Goal: Transaction & Acquisition: Purchase product/service

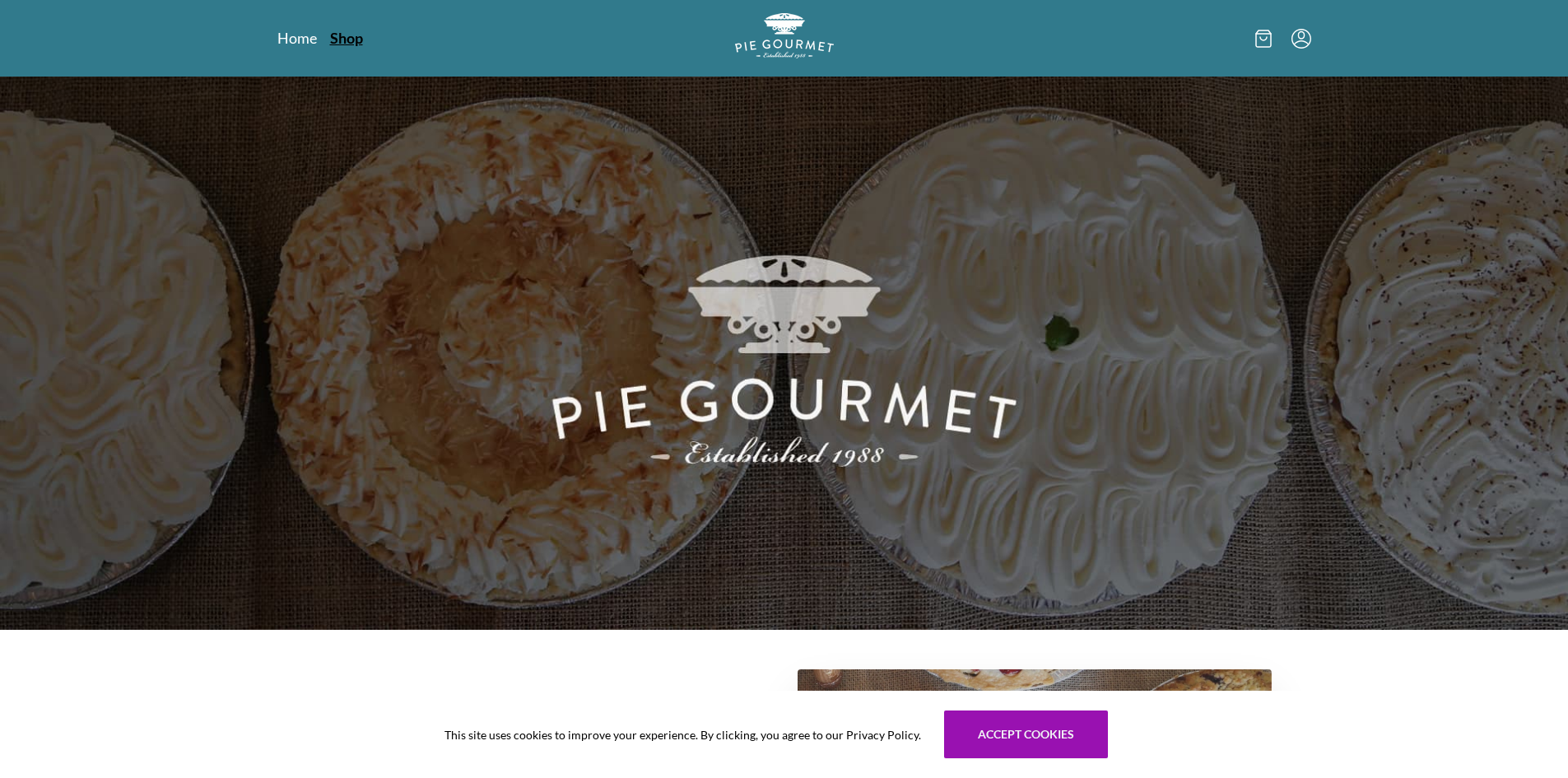
click at [344, 35] on link "Shop" at bounding box center [346, 37] width 33 height 20
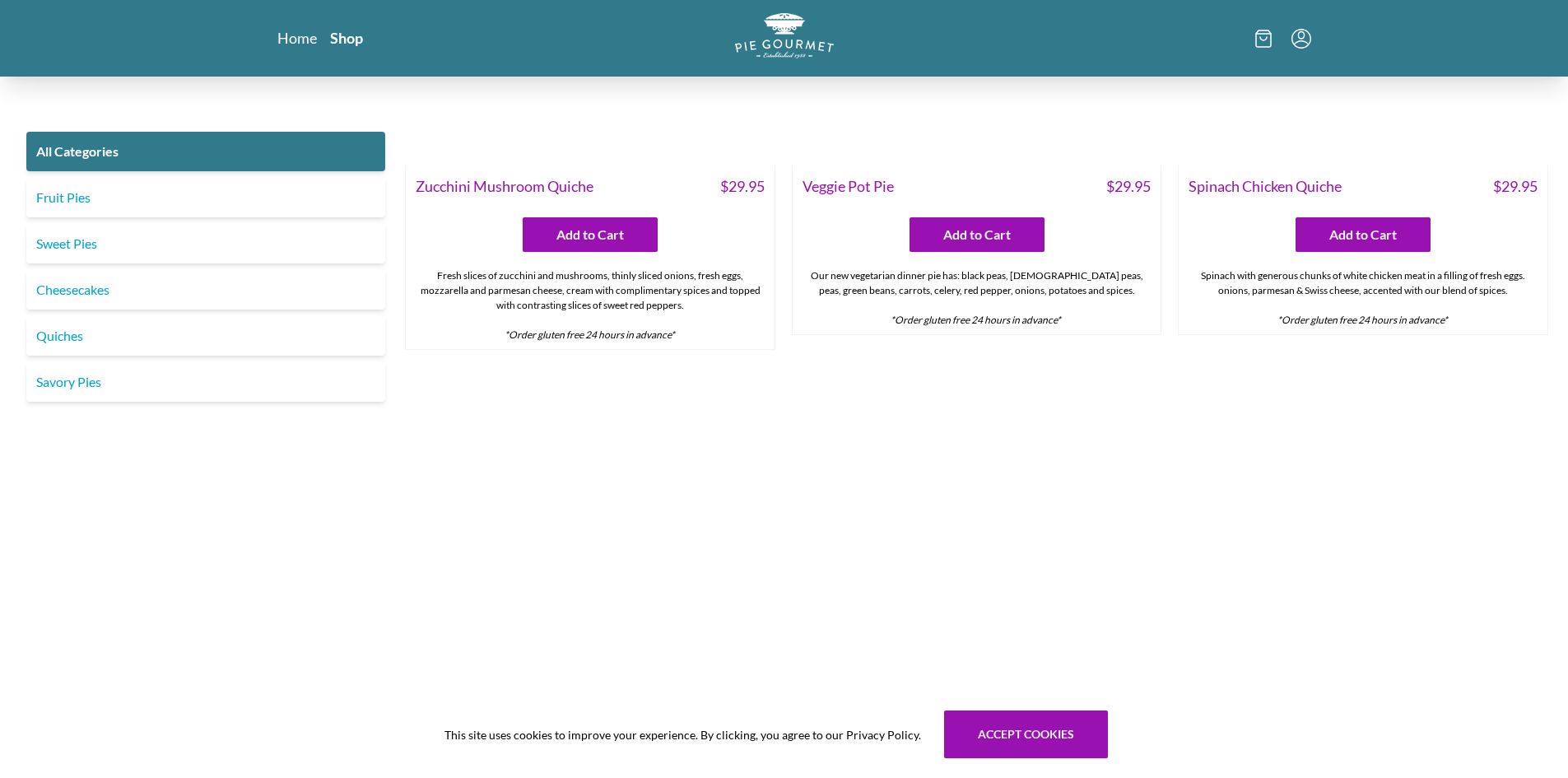
scroll to position [1345, 0]
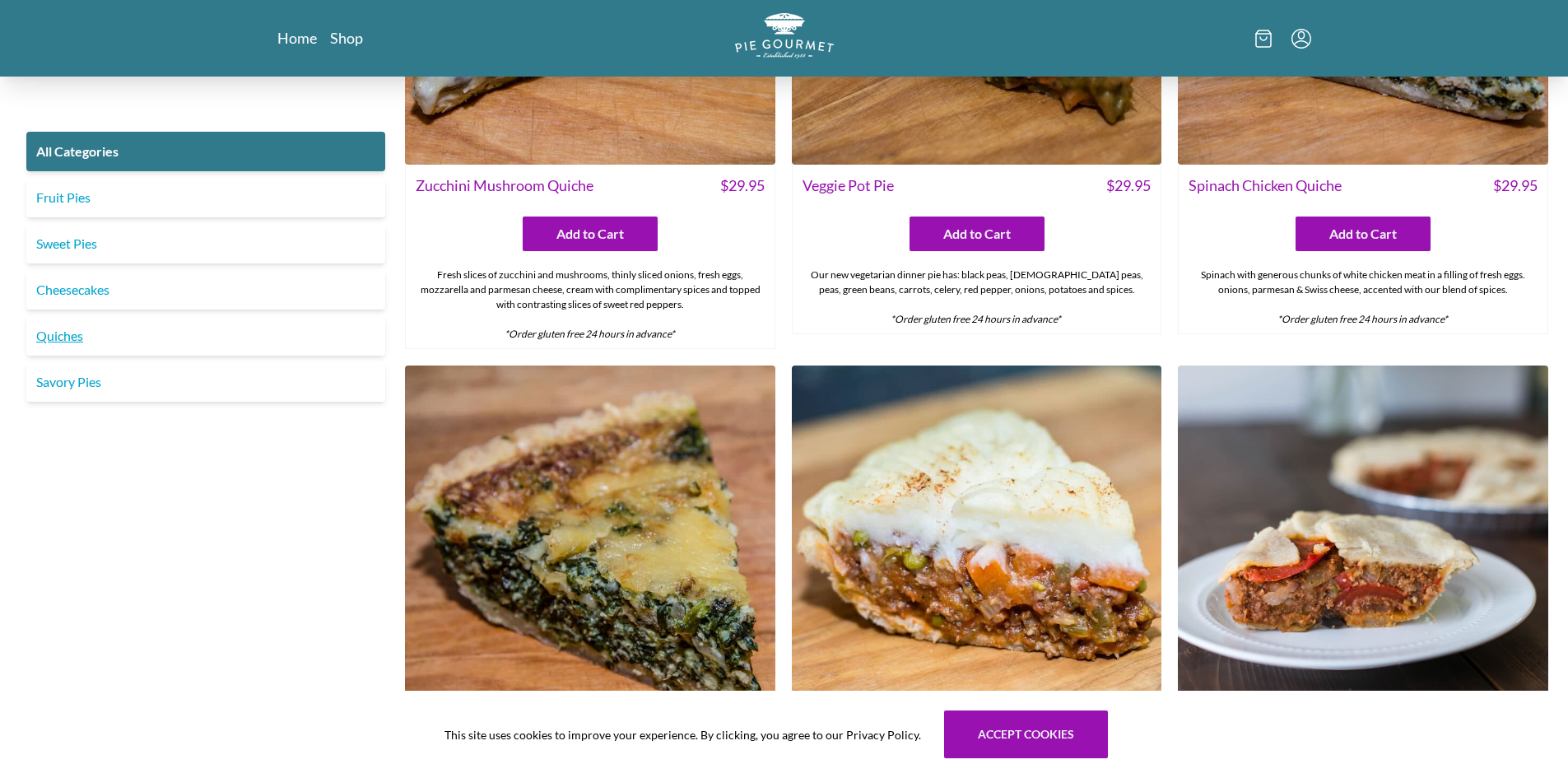
click at [58, 338] on link "Quiches" at bounding box center [205, 336] width 358 height 40
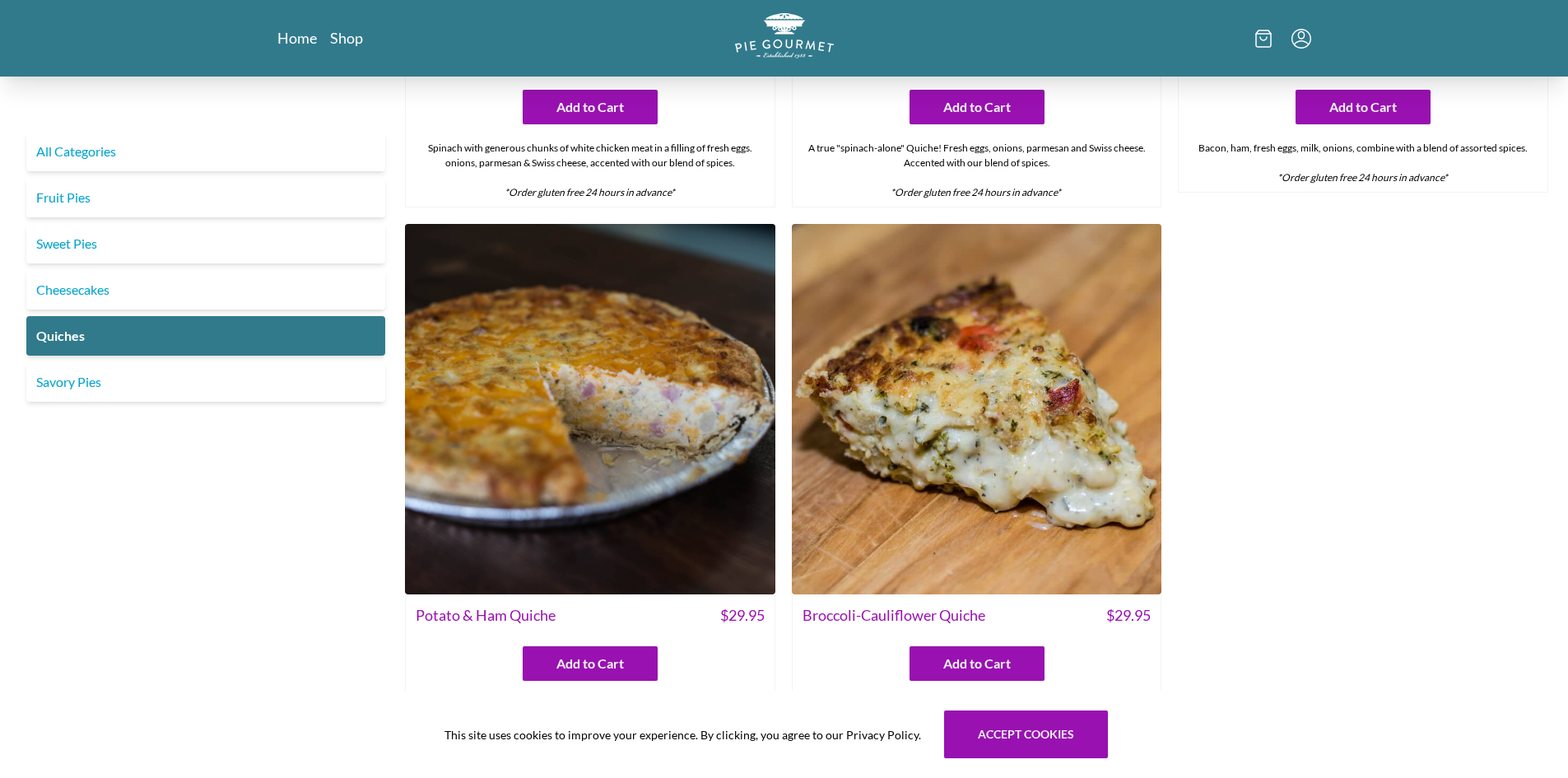
scroll to position [882, 0]
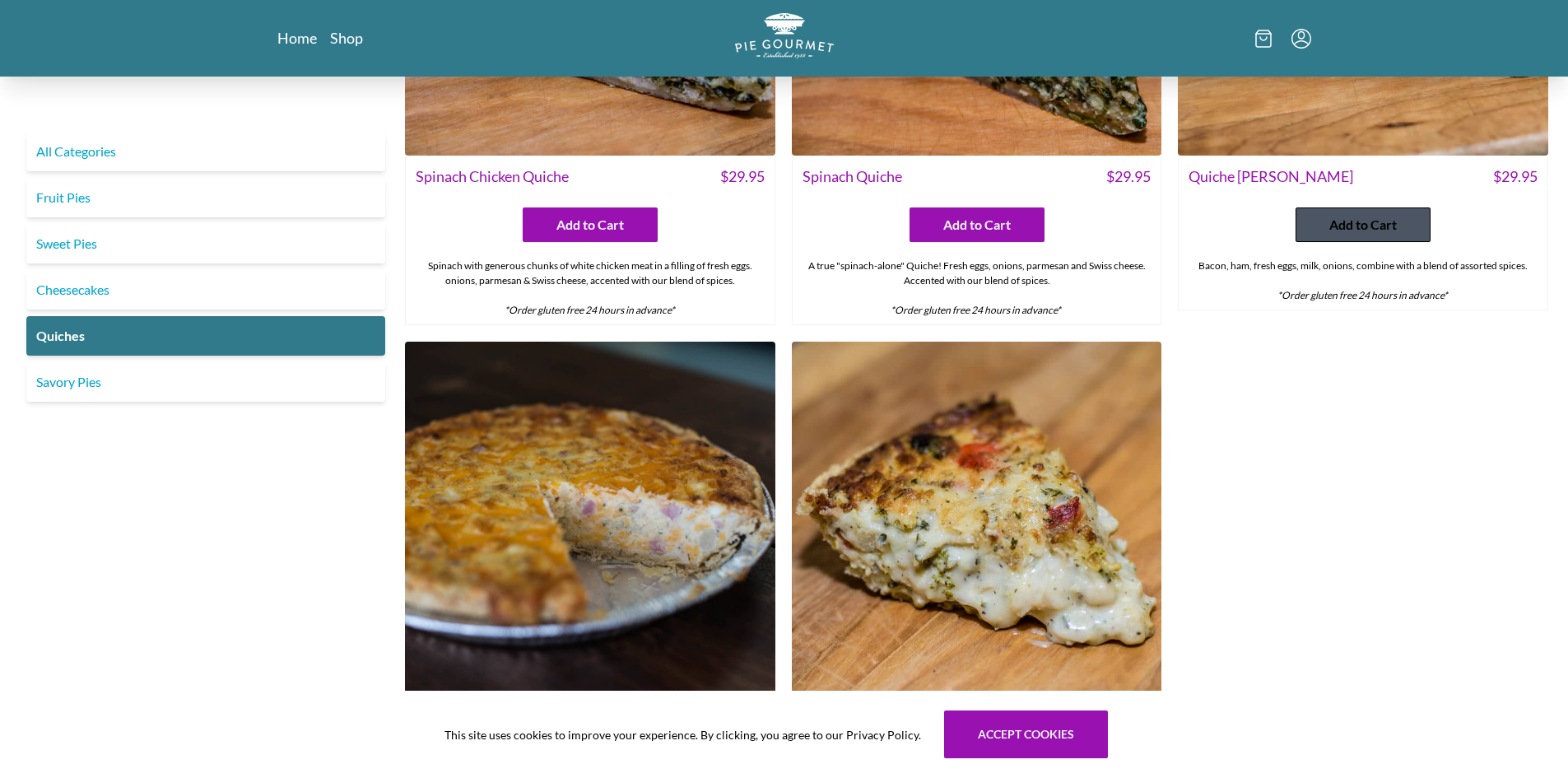
click at [1352, 223] on span "Add to Cart" at bounding box center [1363, 224] width 68 height 20
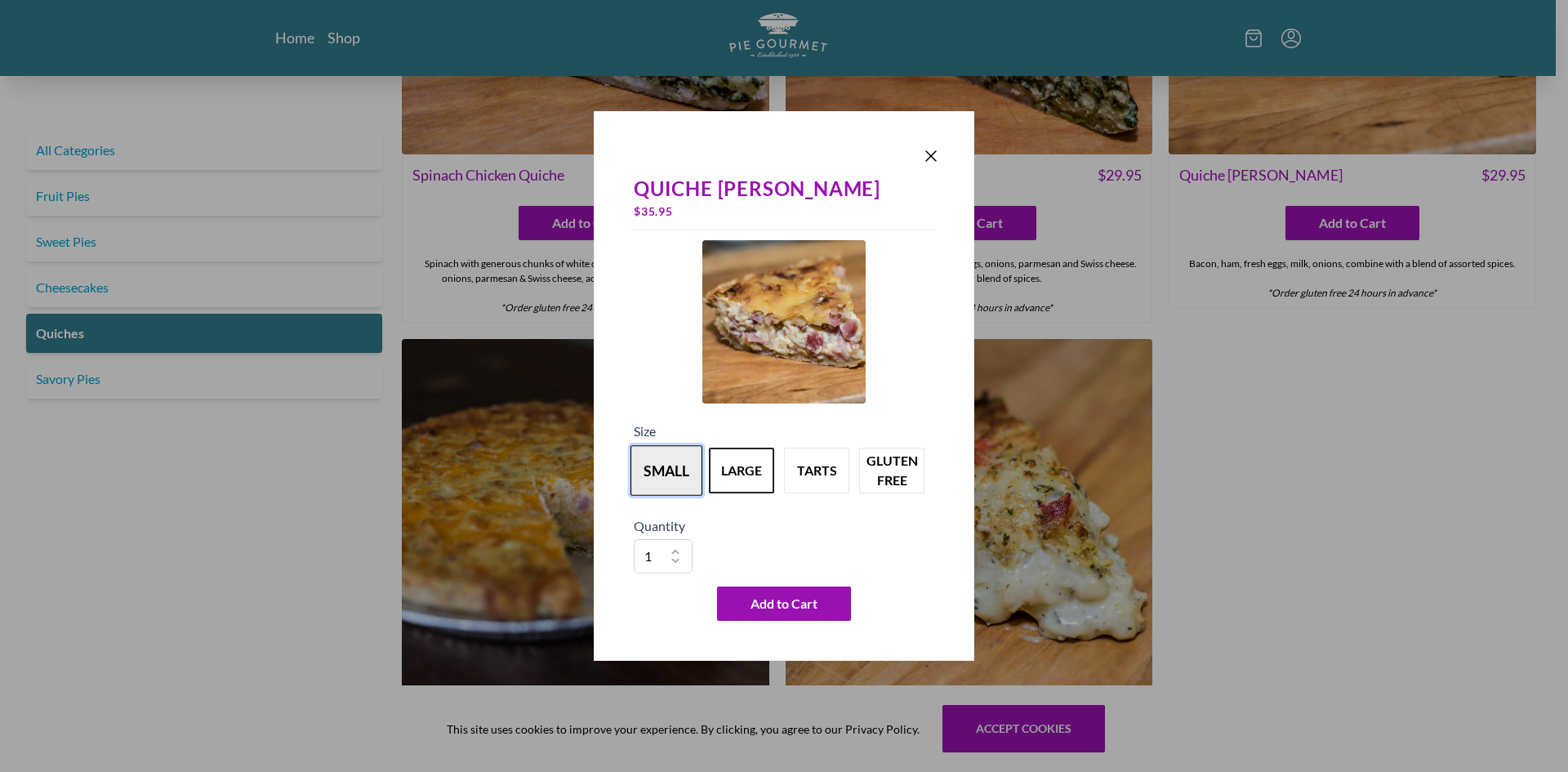
click at [676, 458] on button "small" at bounding box center [667, 470] width 72 height 51
click at [753, 464] on button "large" at bounding box center [741, 470] width 72 height 51
click at [784, 597] on span "Add to Cart" at bounding box center [784, 604] width 67 height 20
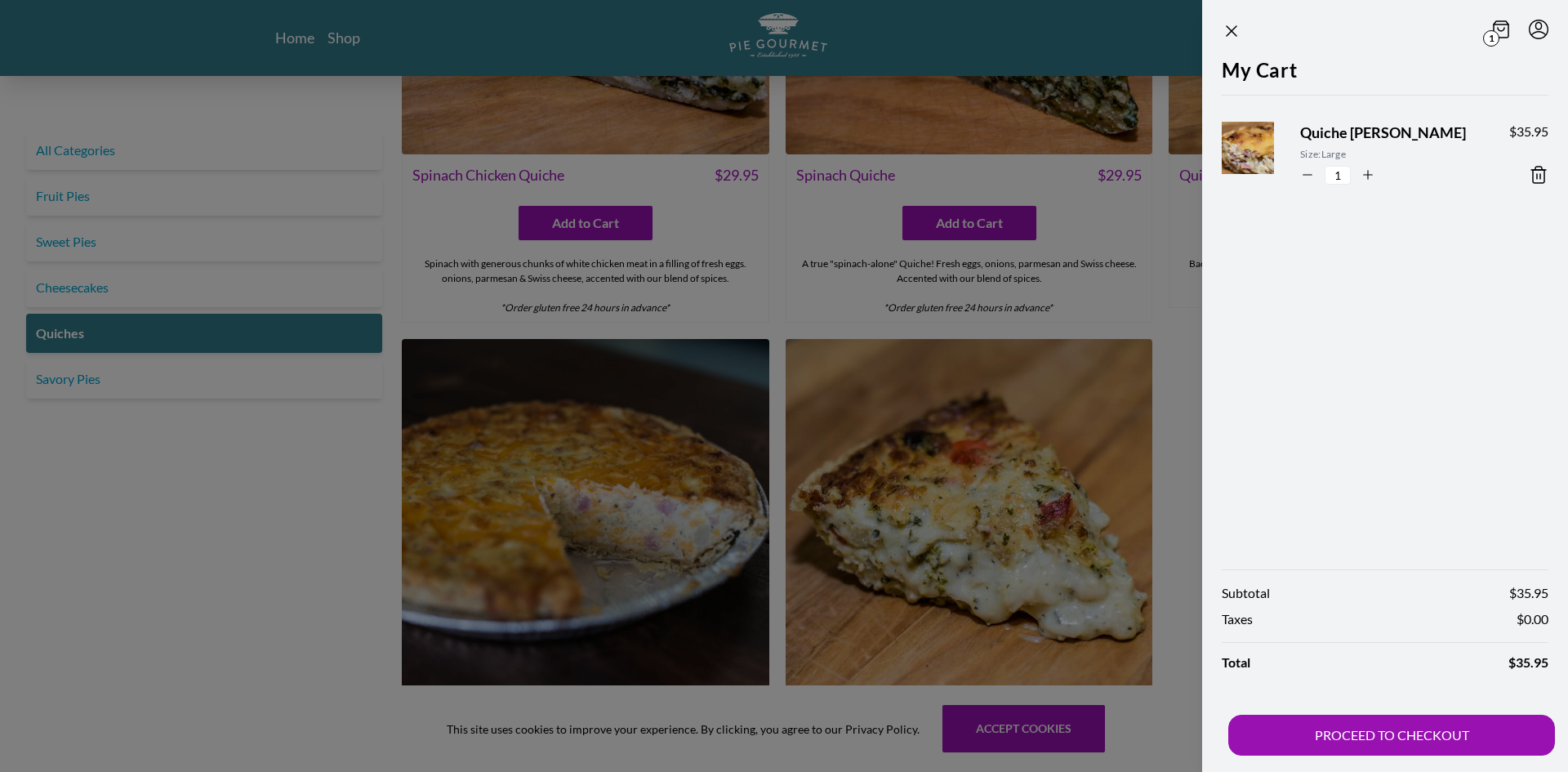
click at [91, 374] on div at bounding box center [784, 386] width 1568 height 772
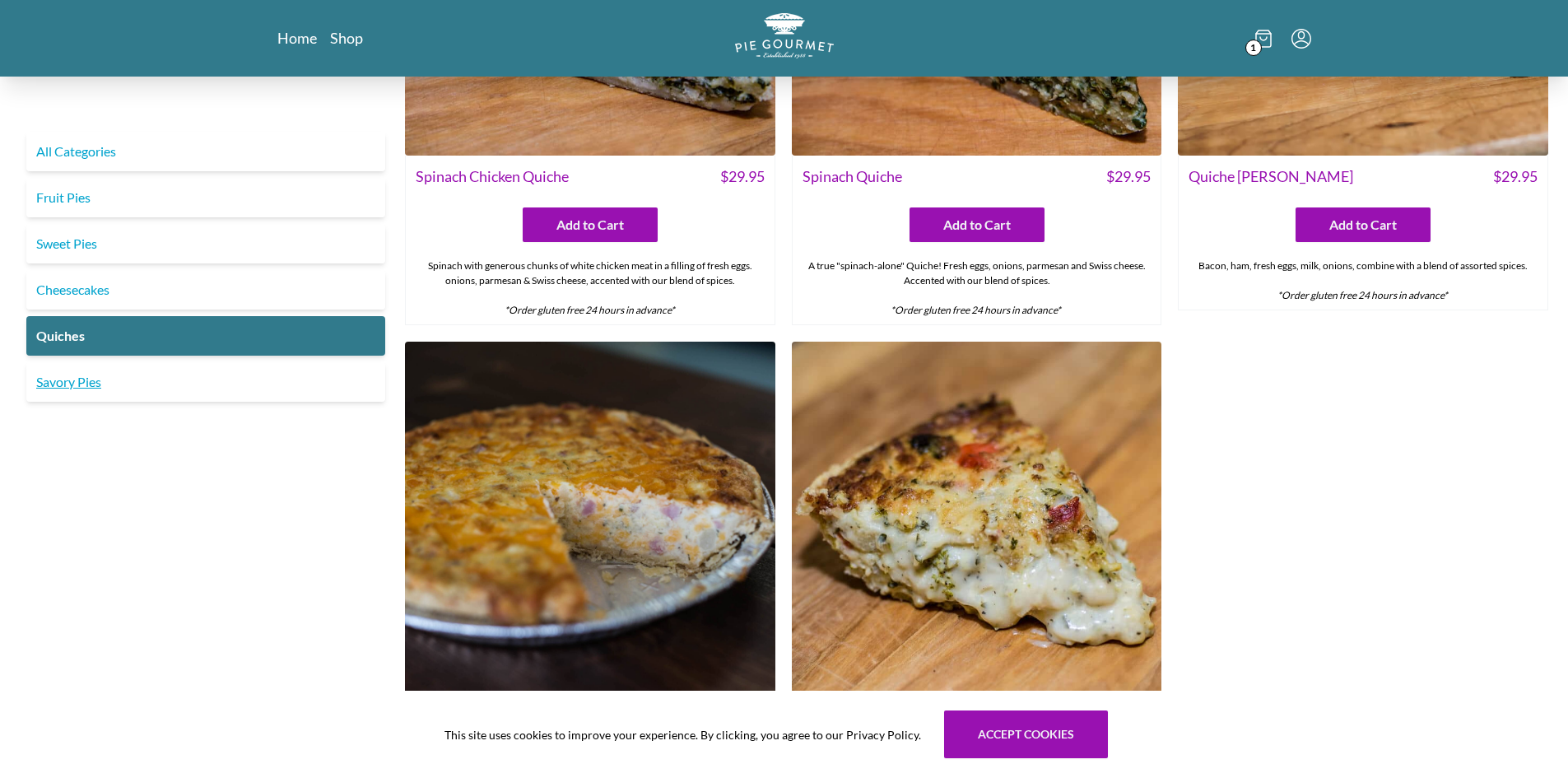
click at [74, 379] on link "Savory Pies" at bounding box center [205, 382] width 358 height 40
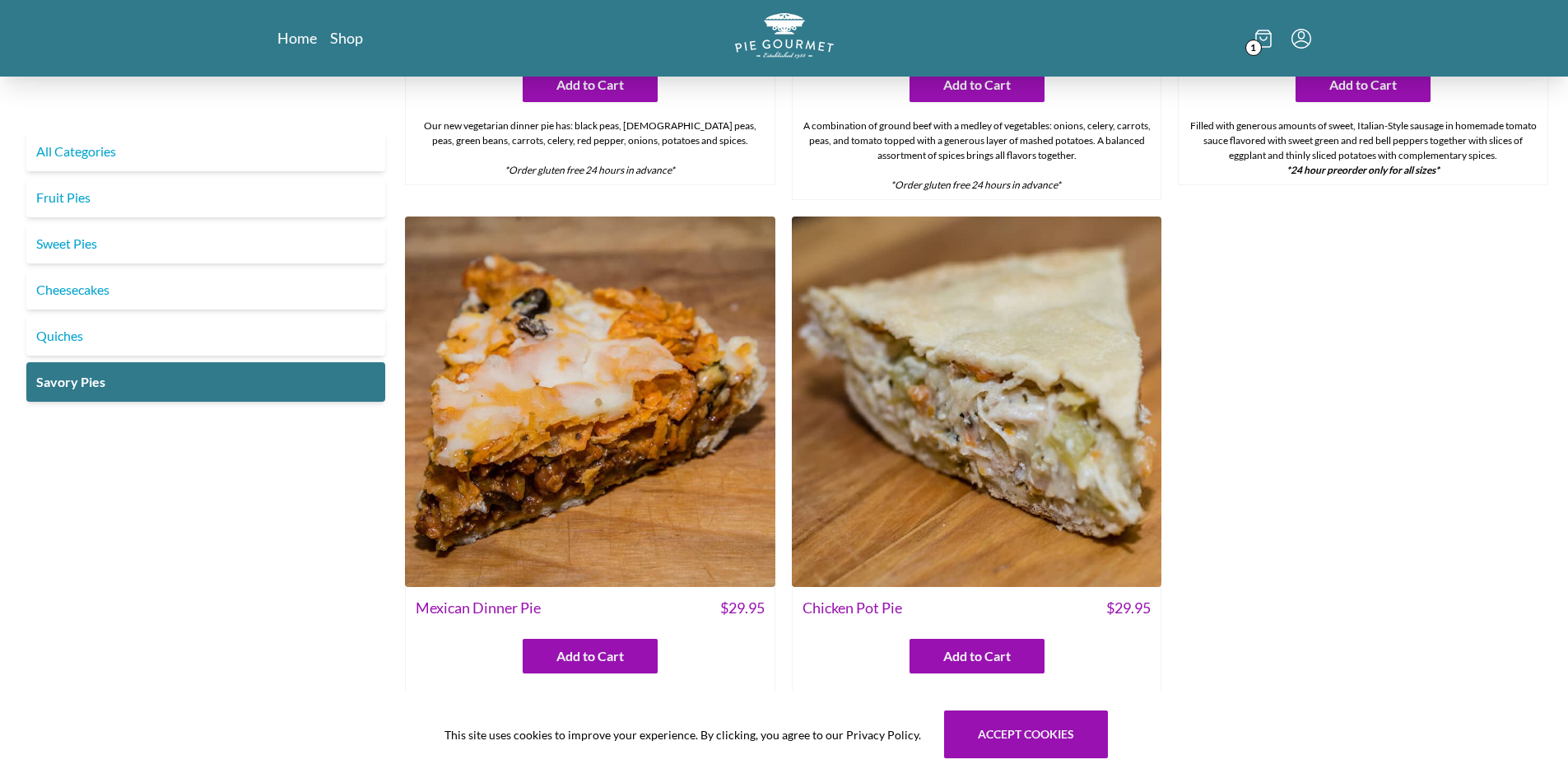
scroll to position [969, 0]
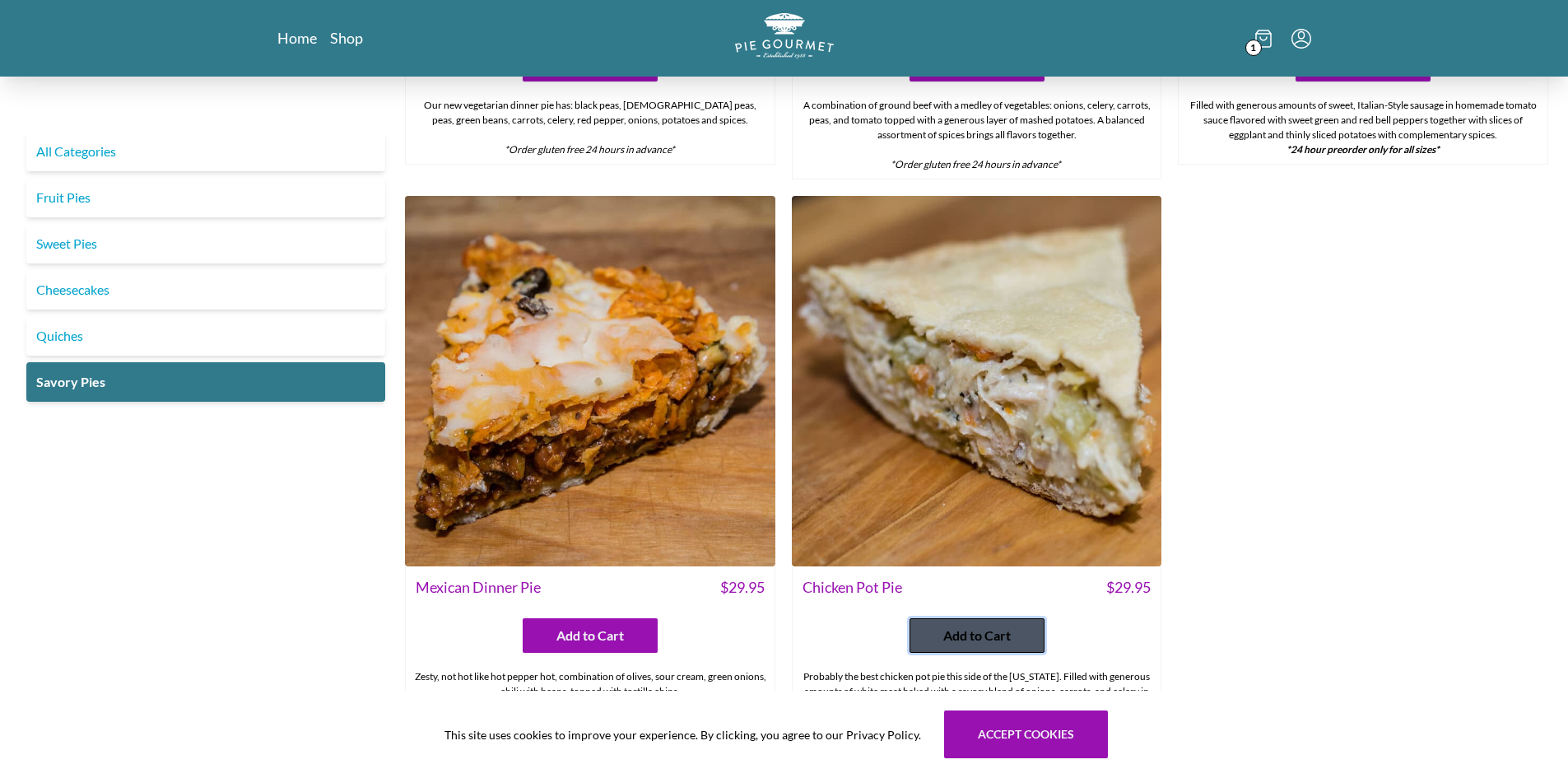
click at [985, 628] on span "Add to Cart" at bounding box center [977, 635] width 68 height 20
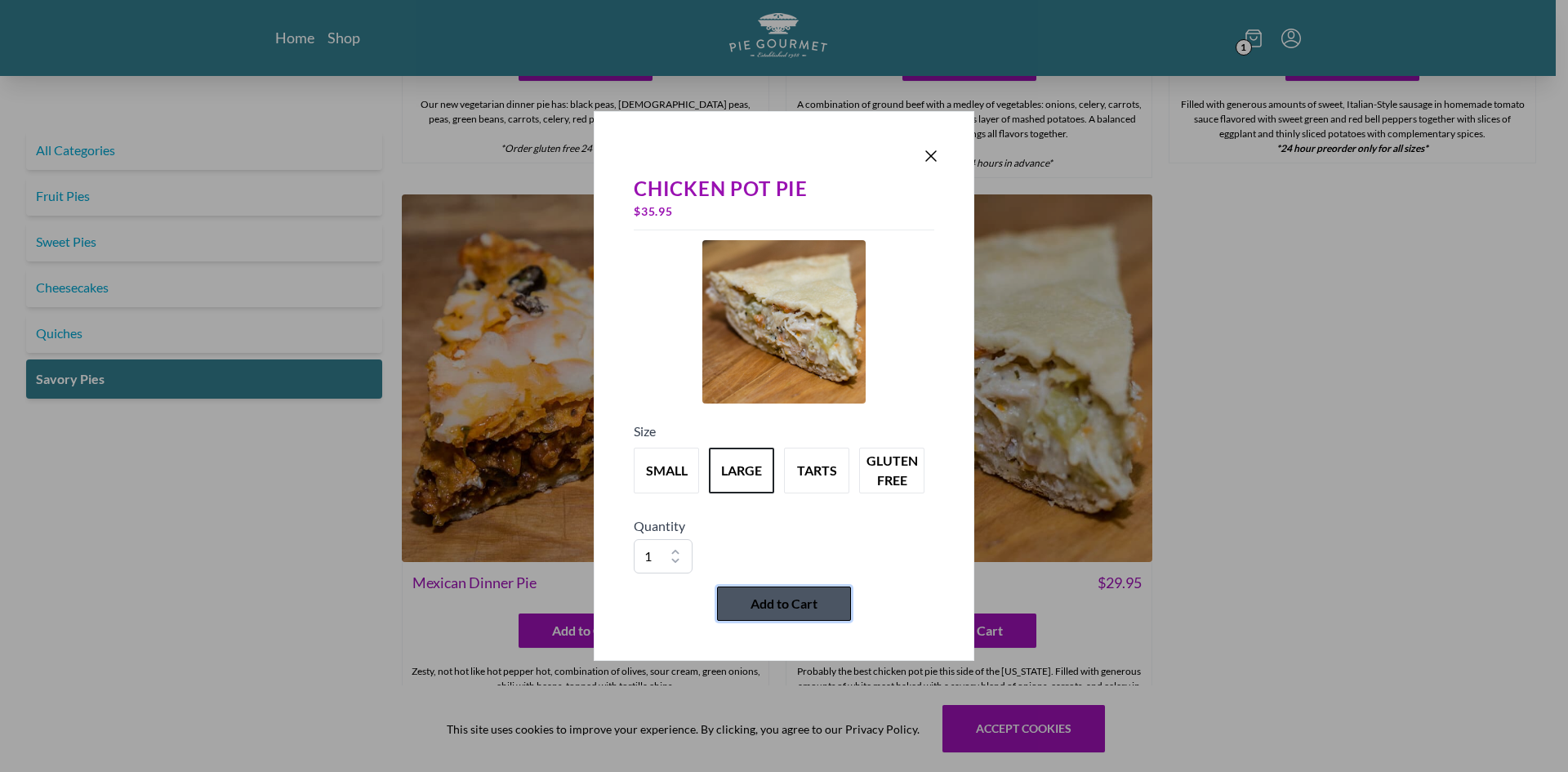
click at [787, 601] on span "Add to Cart" at bounding box center [784, 604] width 67 height 20
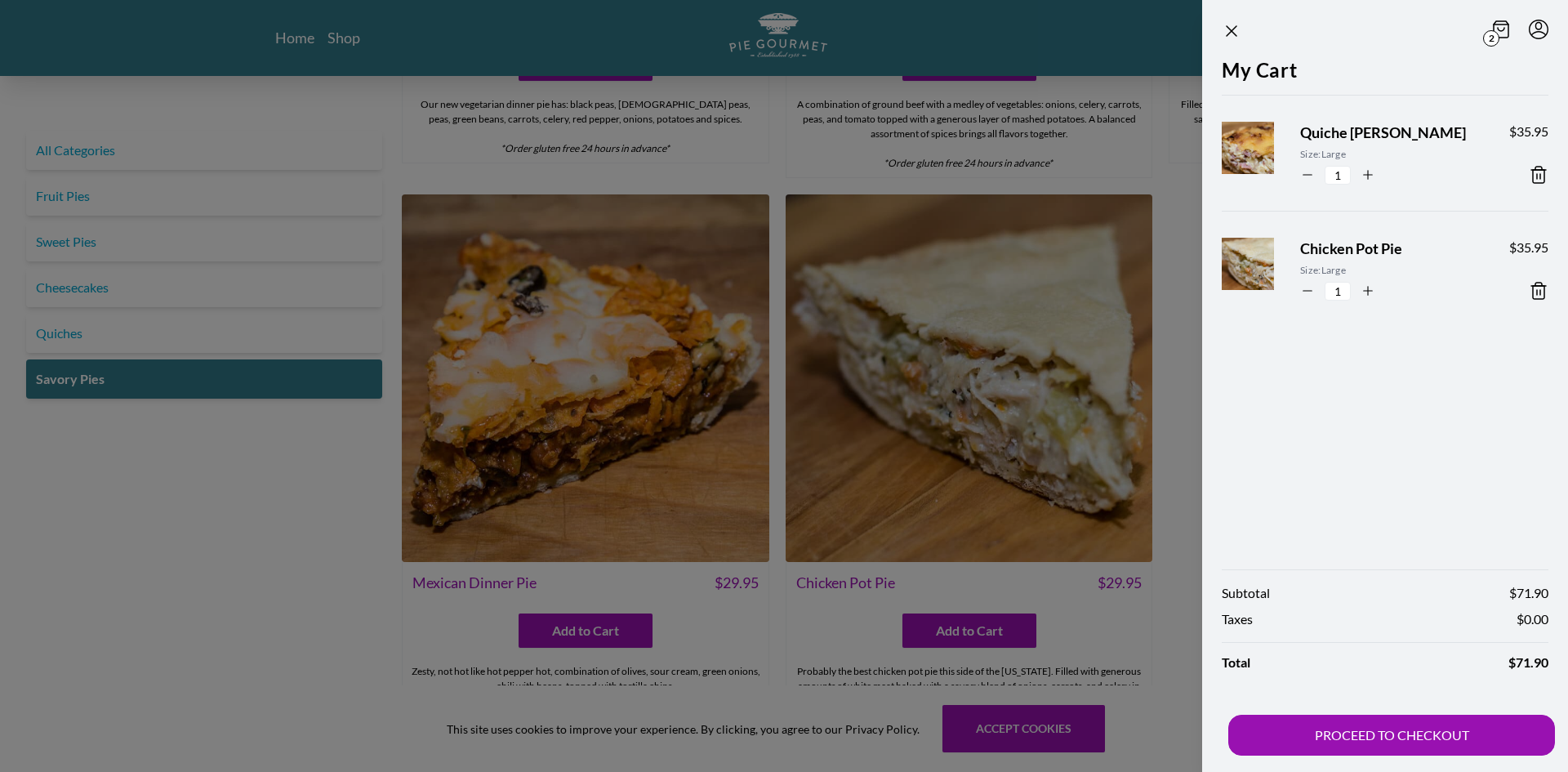
click at [87, 289] on div at bounding box center [784, 386] width 1568 height 772
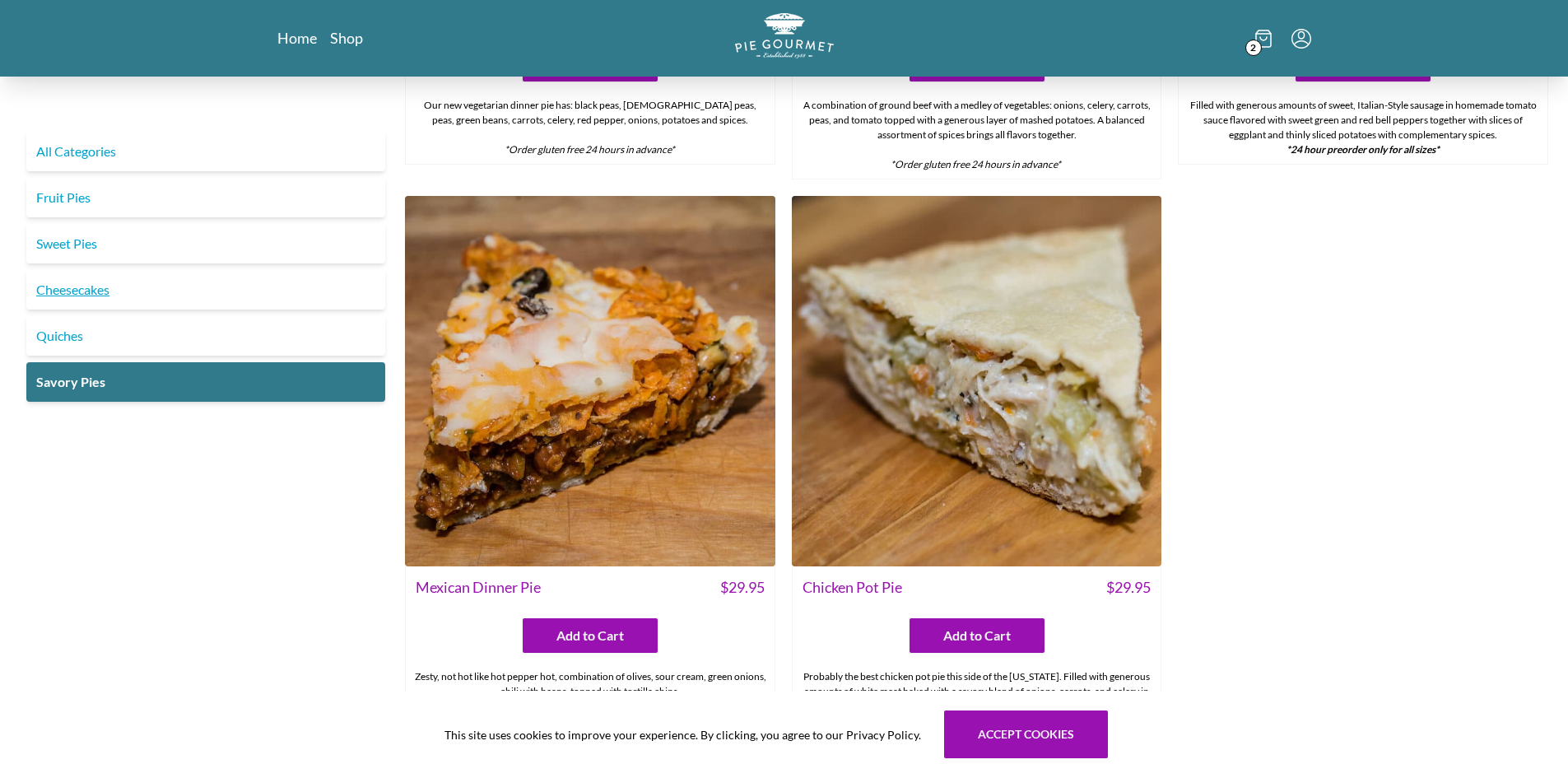
click at [87, 291] on link "Cheesecakes" at bounding box center [205, 290] width 358 height 40
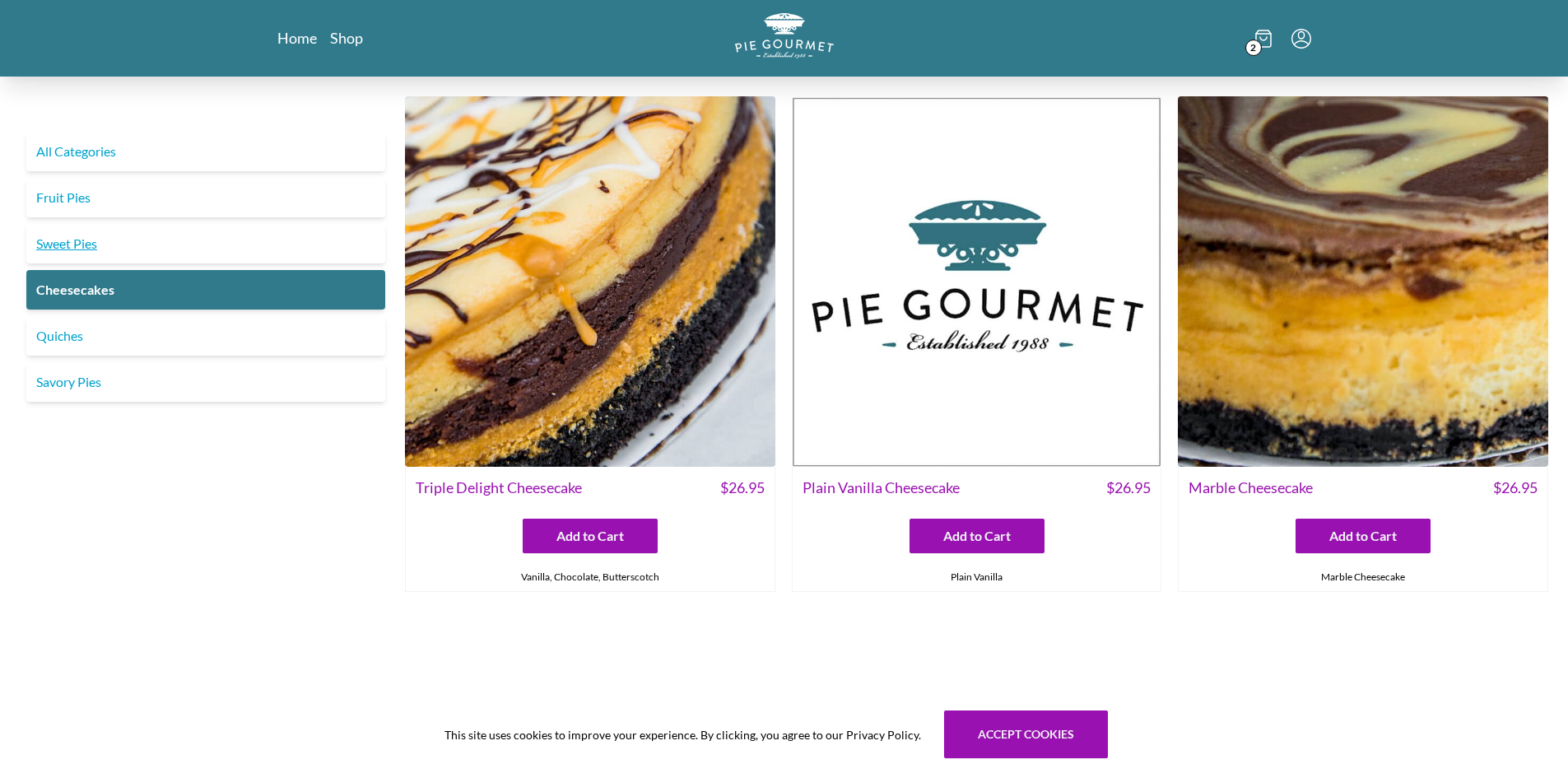
click at [81, 241] on link "Sweet Pies" at bounding box center [205, 244] width 358 height 40
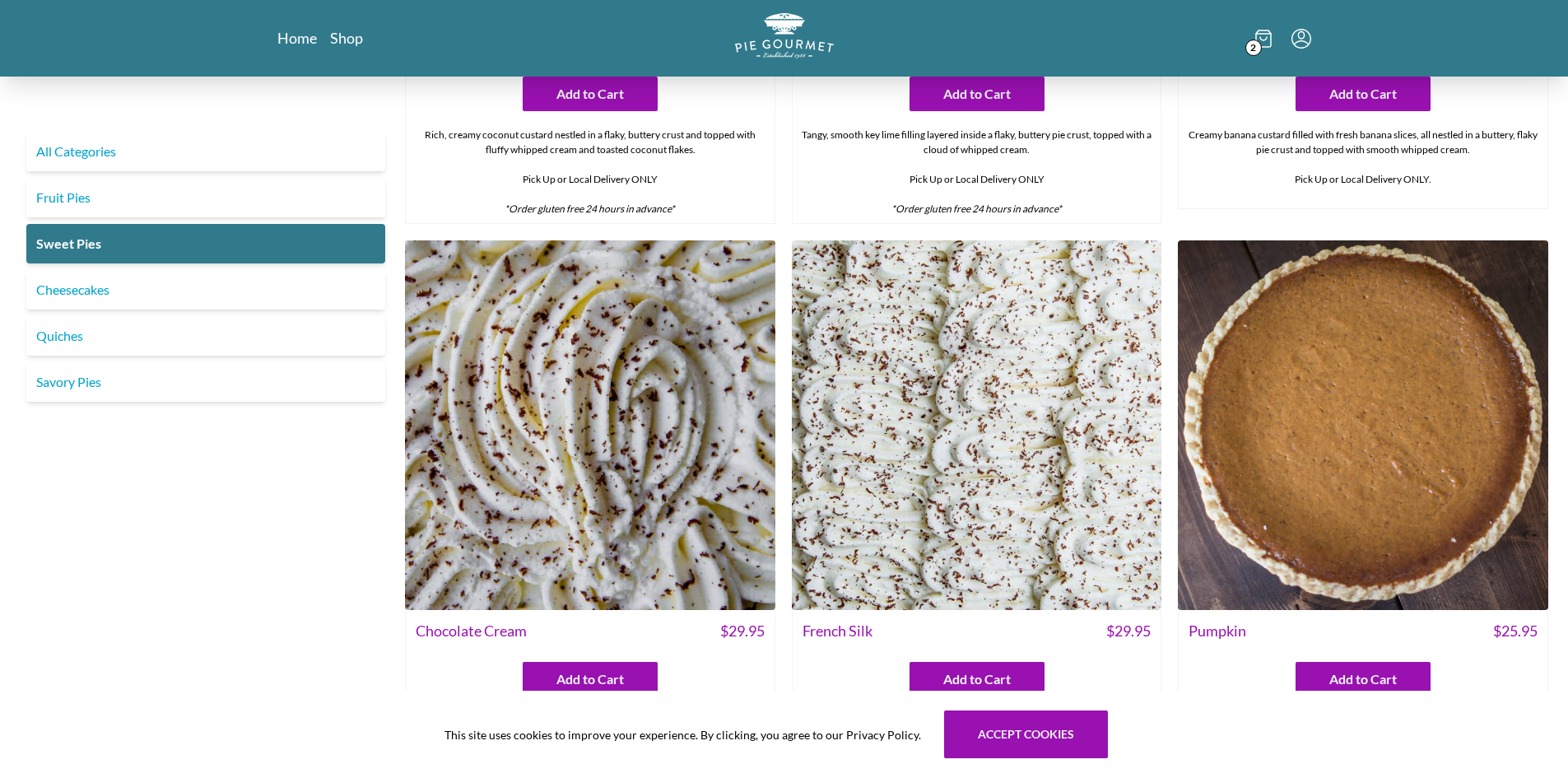
scroll to position [457, 0]
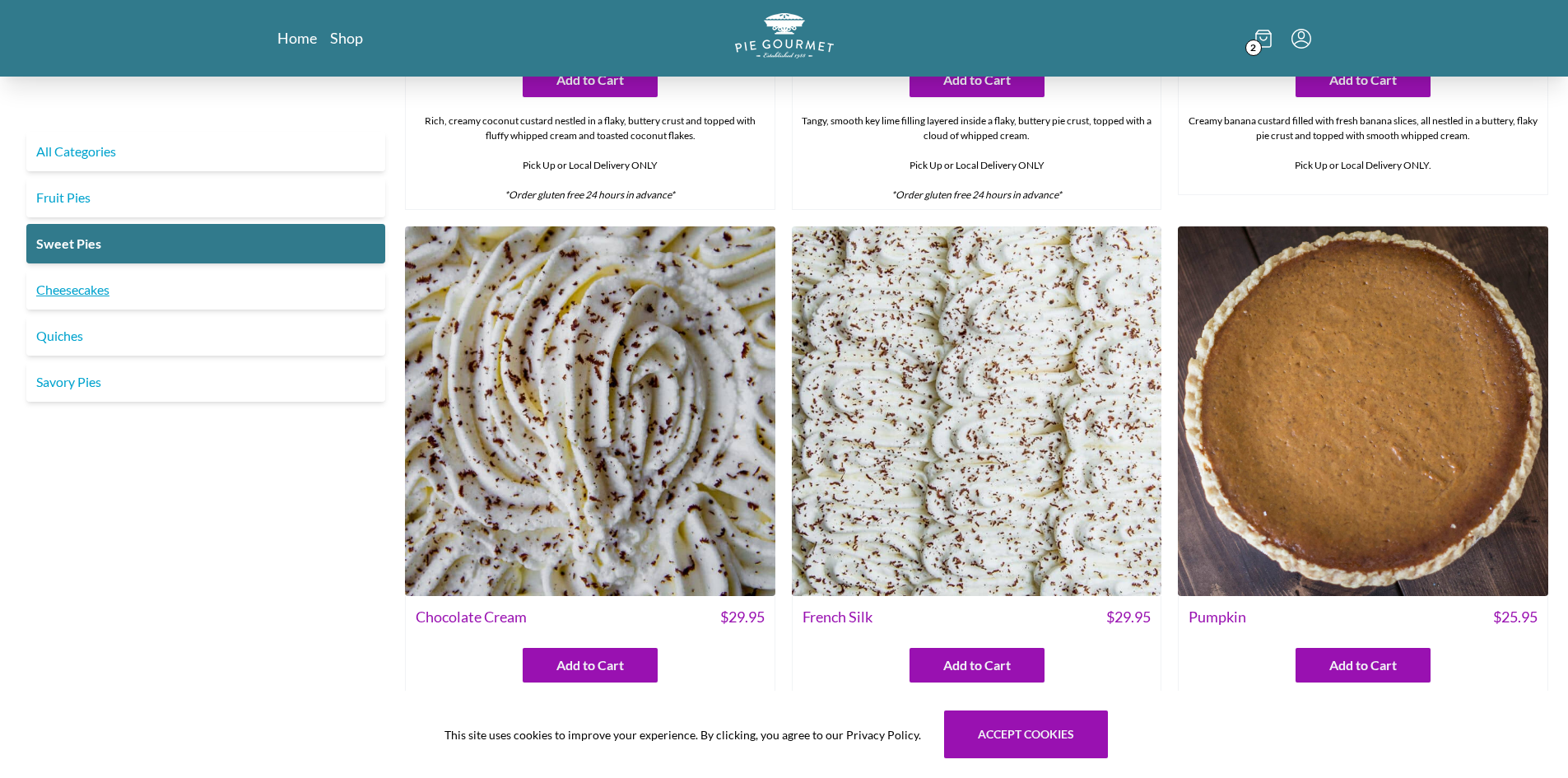
click at [89, 291] on link "Cheesecakes" at bounding box center [205, 290] width 358 height 40
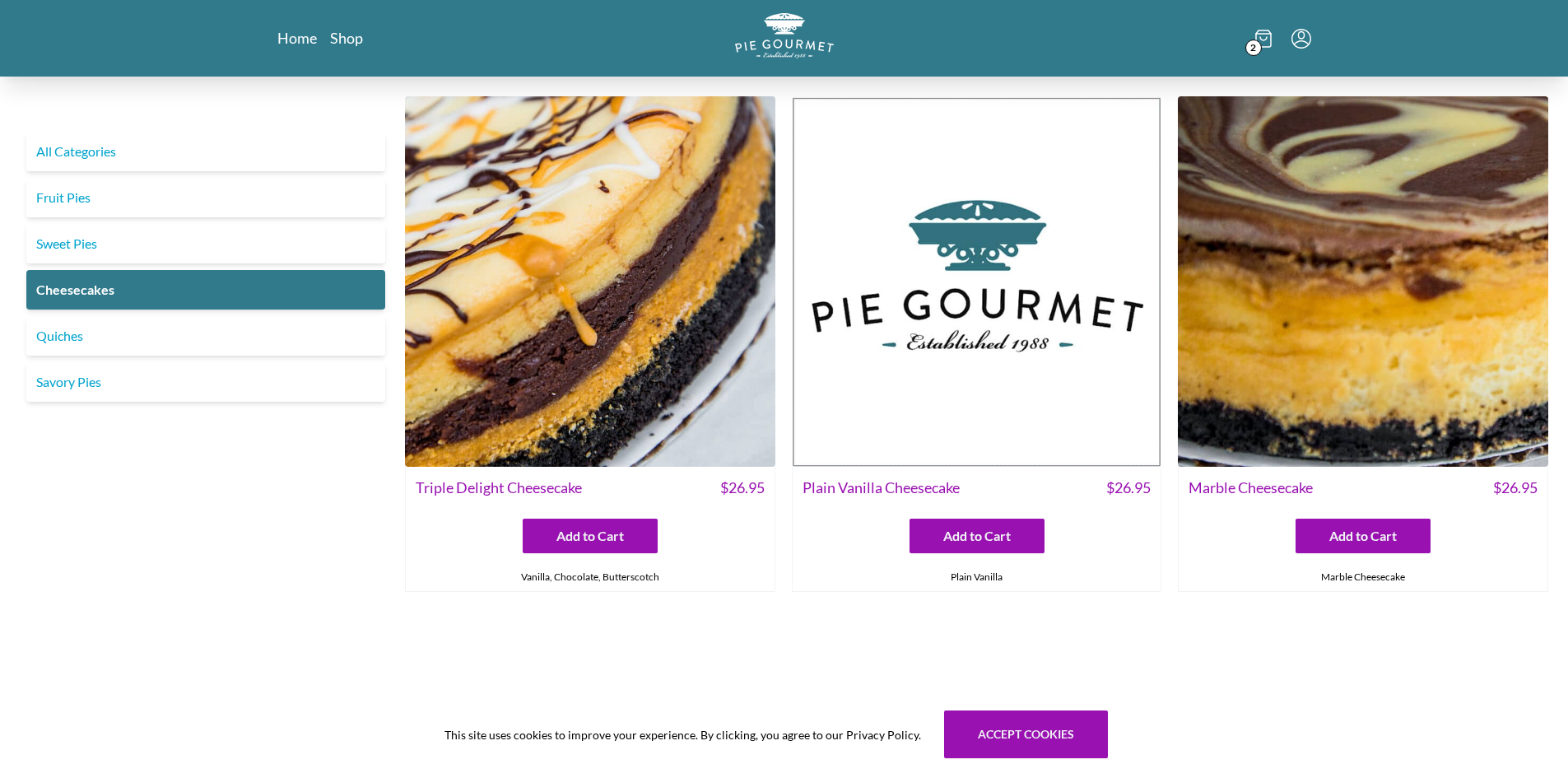
click at [1274, 482] on span "Marble Cheesecake" at bounding box center [1251, 488] width 125 height 23
click at [1314, 323] on img at bounding box center [1363, 282] width 371 height 371
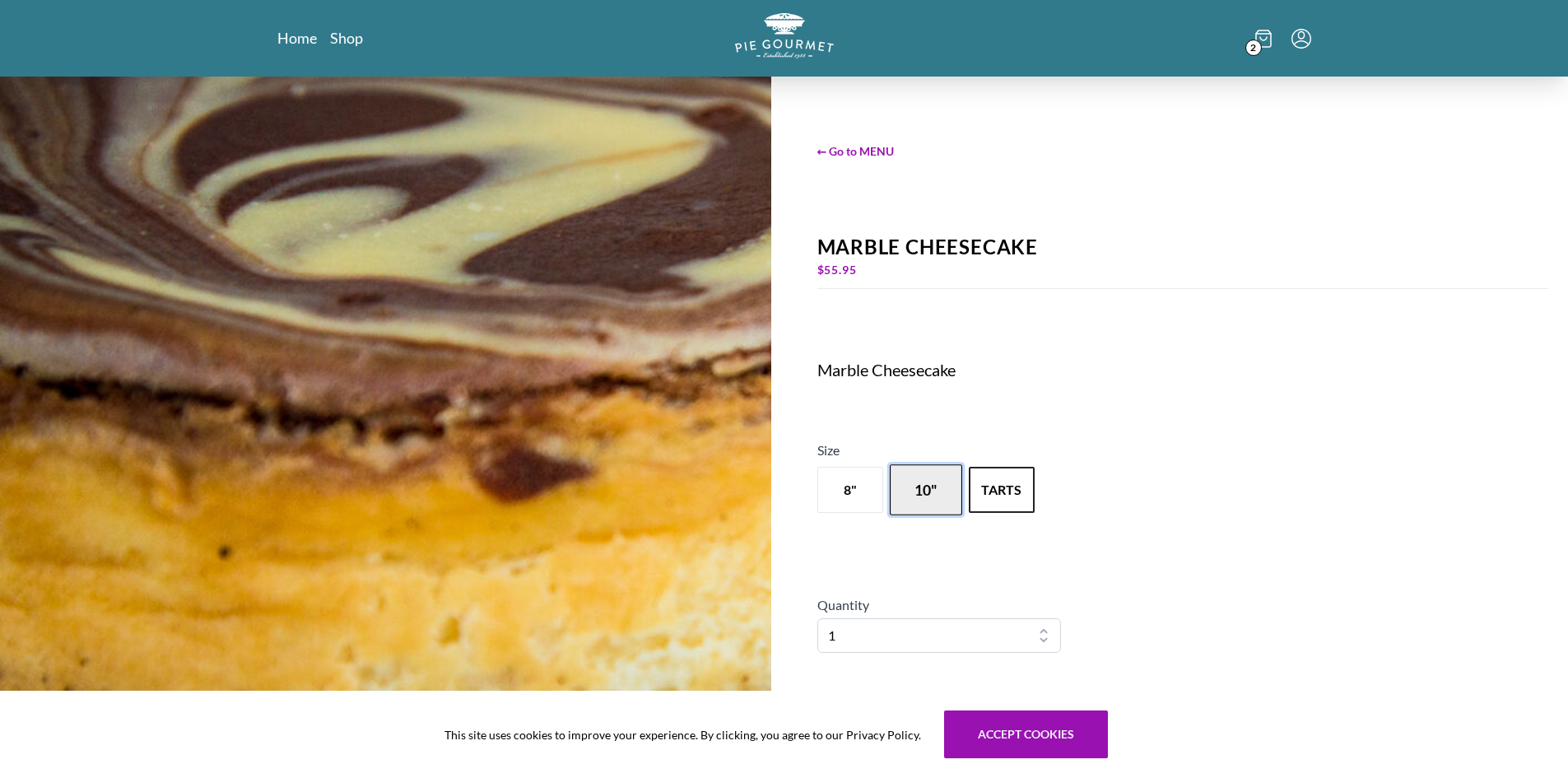
click at [930, 485] on button "10"" at bounding box center [926, 489] width 73 height 51
click at [868, 484] on button "8"" at bounding box center [850, 489] width 73 height 51
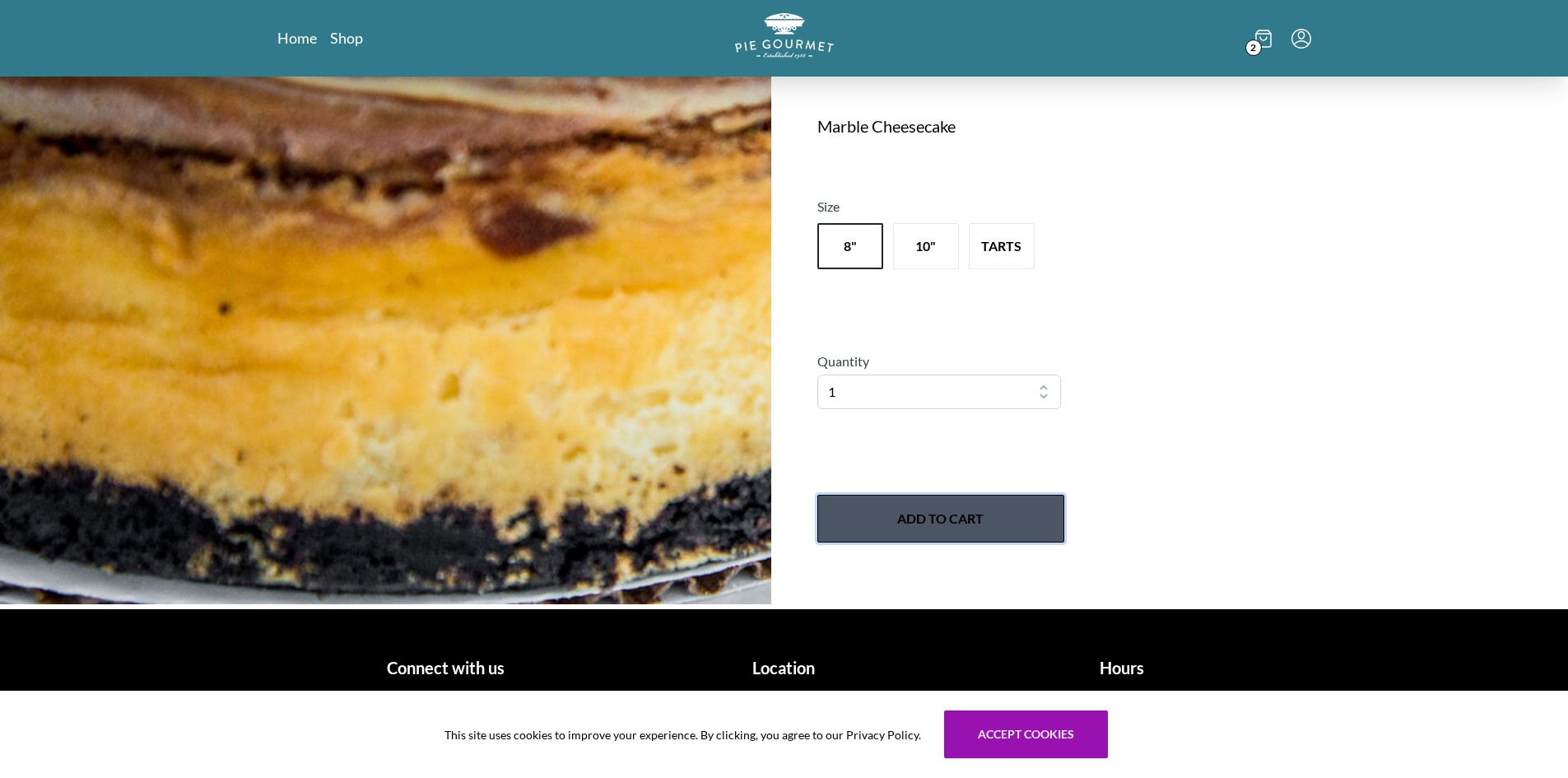
click at [932, 522] on button "Add to Cart" at bounding box center [940, 518] width 247 height 48
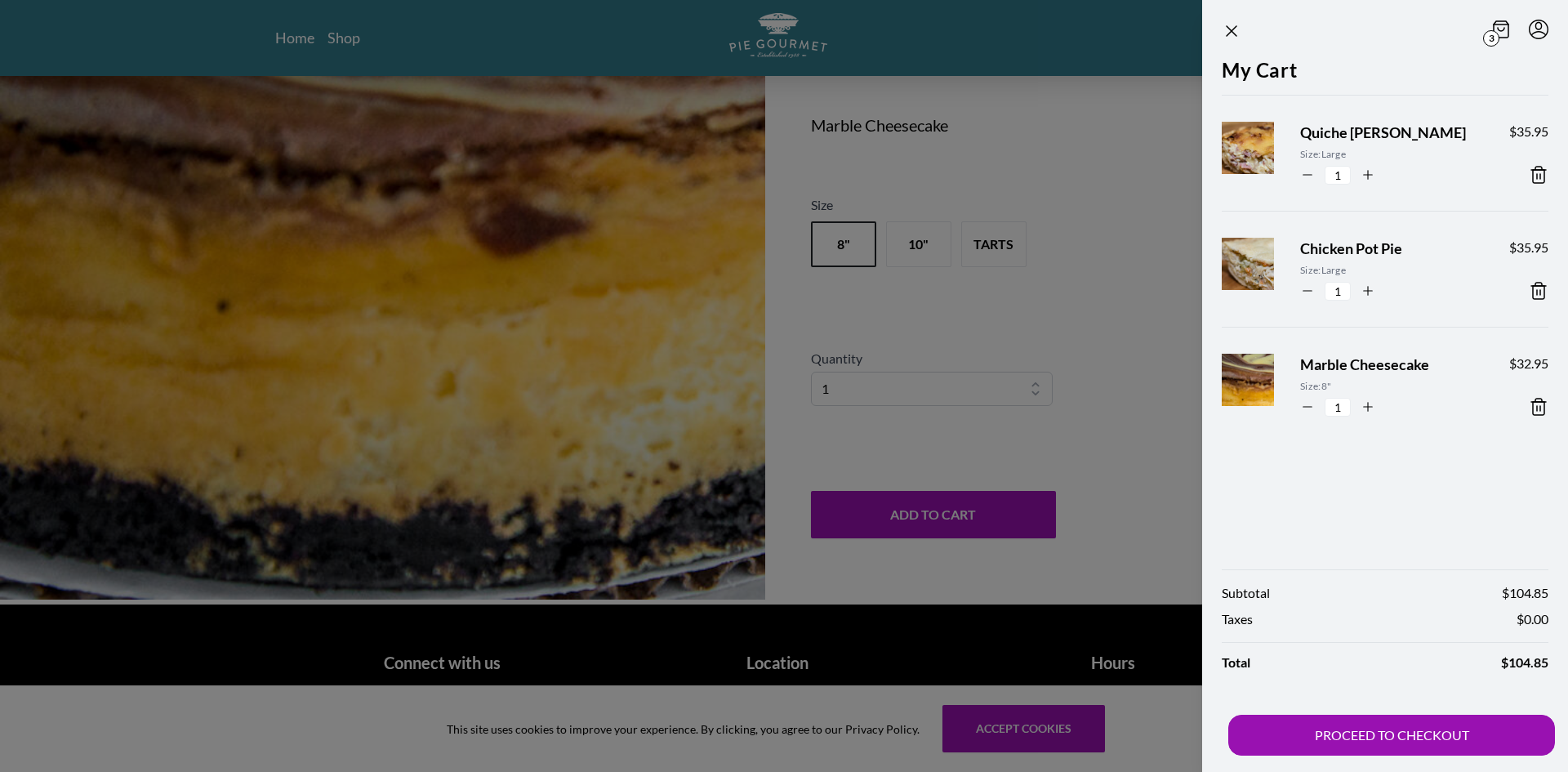
click at [606, 222] on div at bounding box center [784, 386] width 1568 height 772
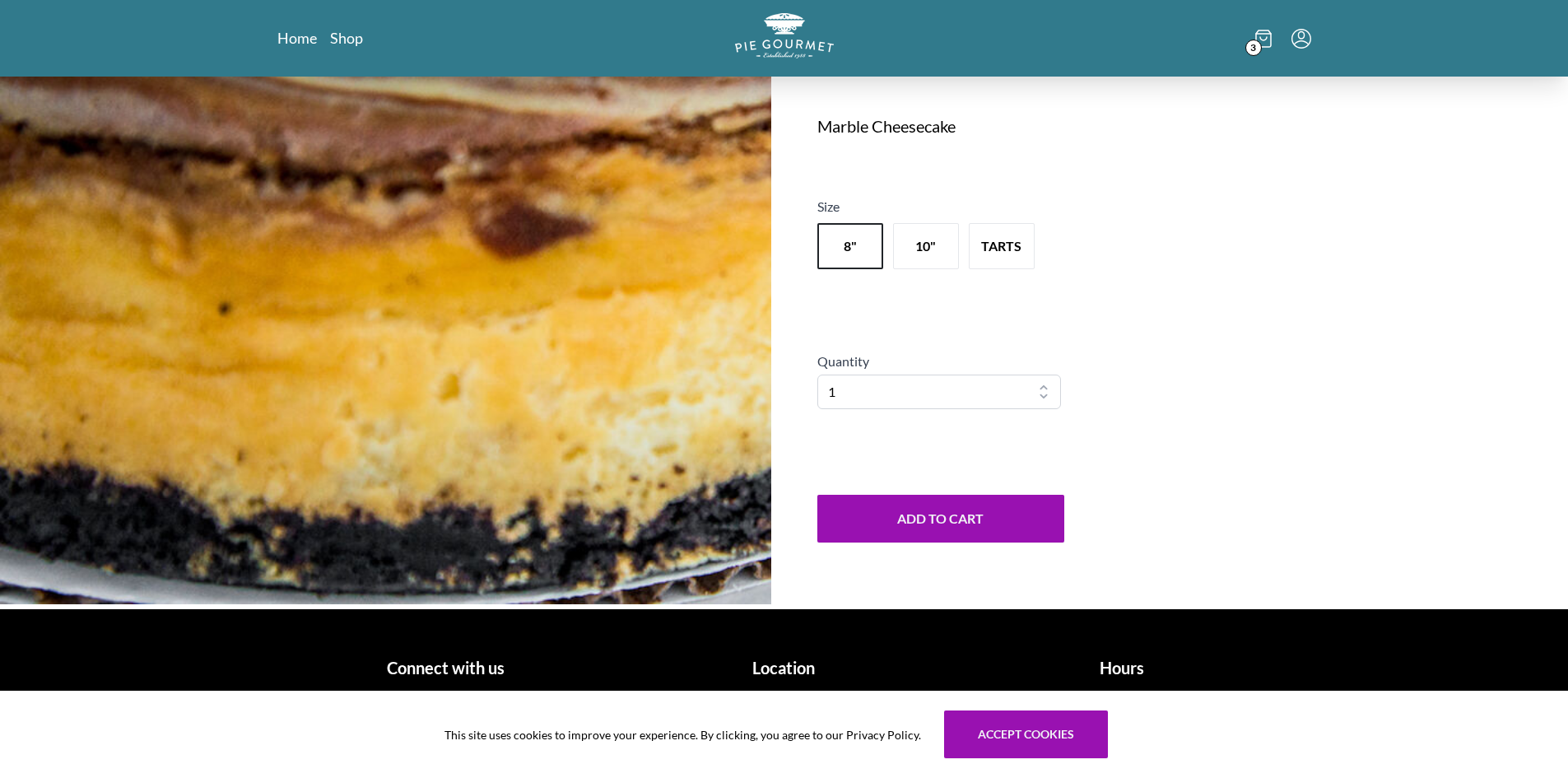
scroll to position [243, 0]
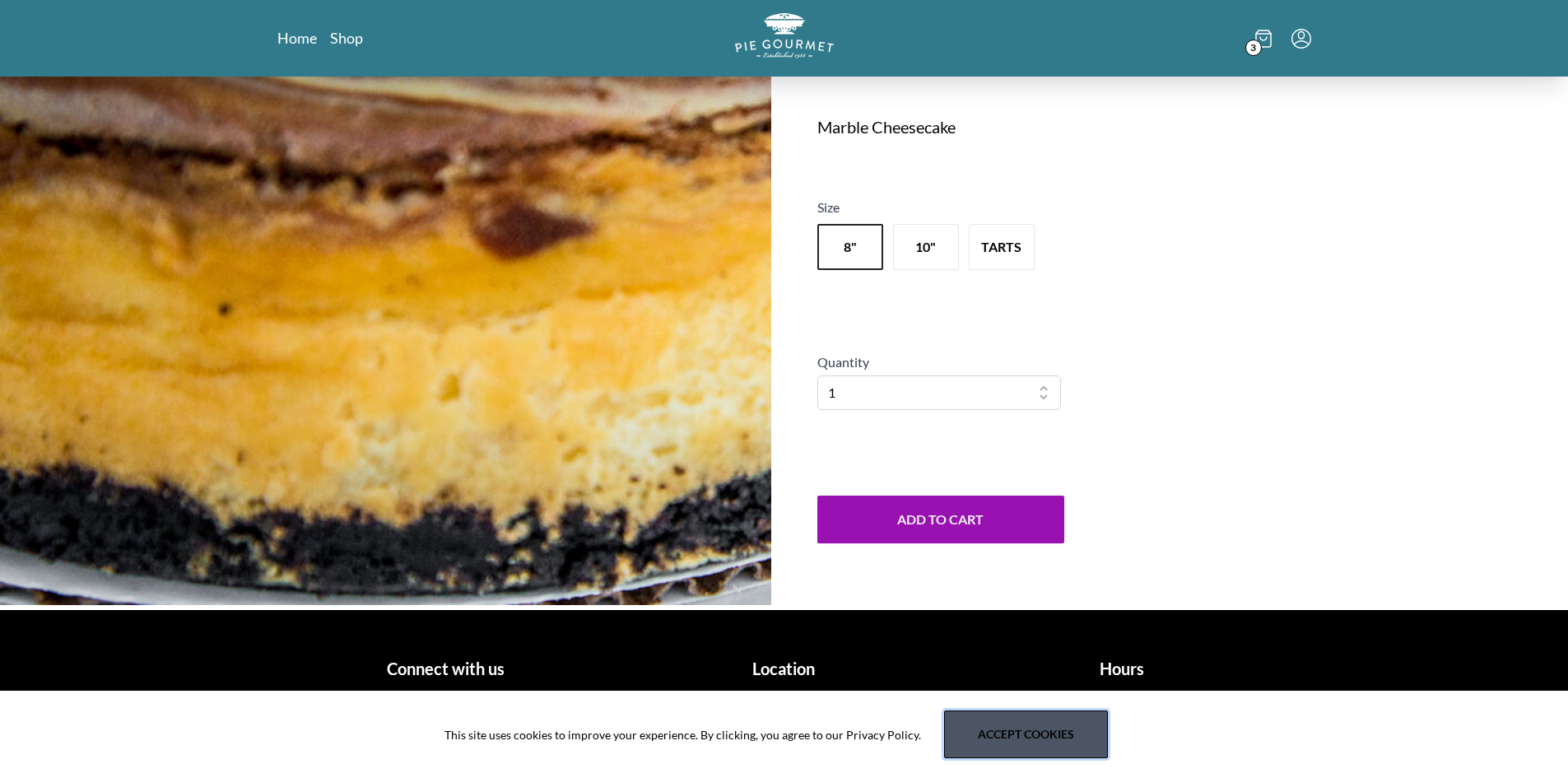
click at [1012, 717] on button "Accept cookies" at bounding box center [1025, 734] width 164 height 48
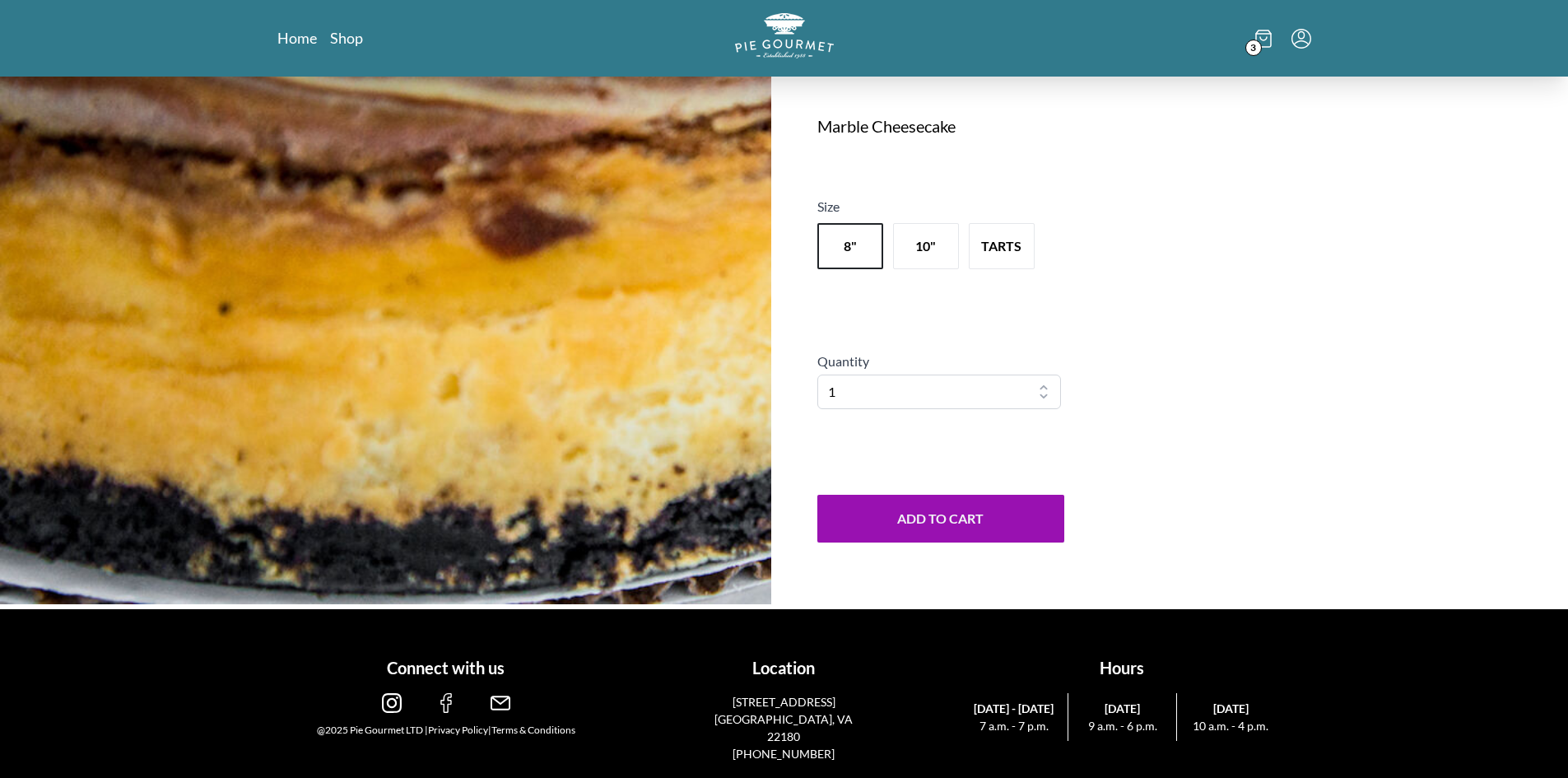
scroll to position [0, 0]
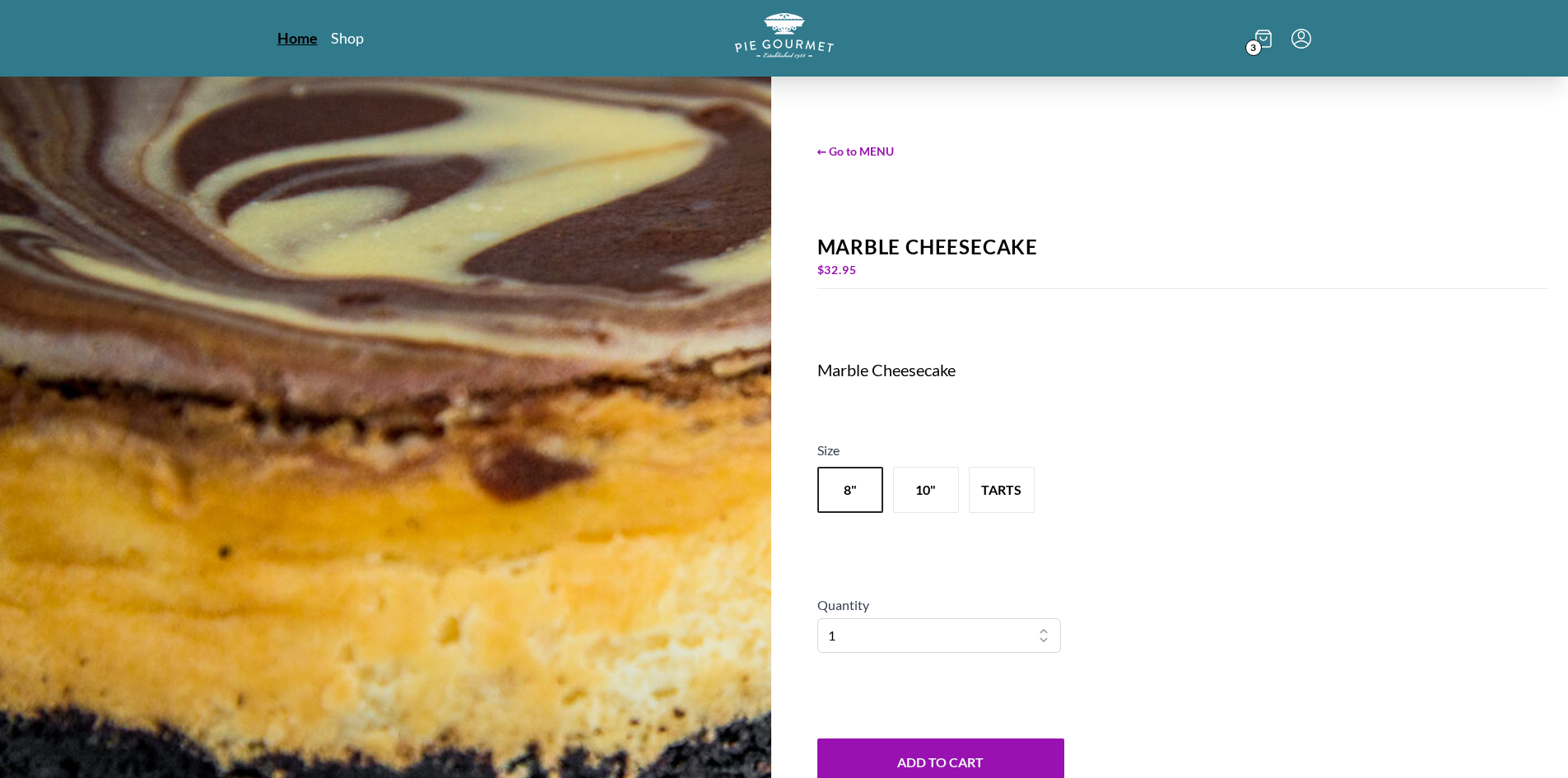
click at [292, 40] on link "Home" at bounding box center [297, 37] width 41 height 20
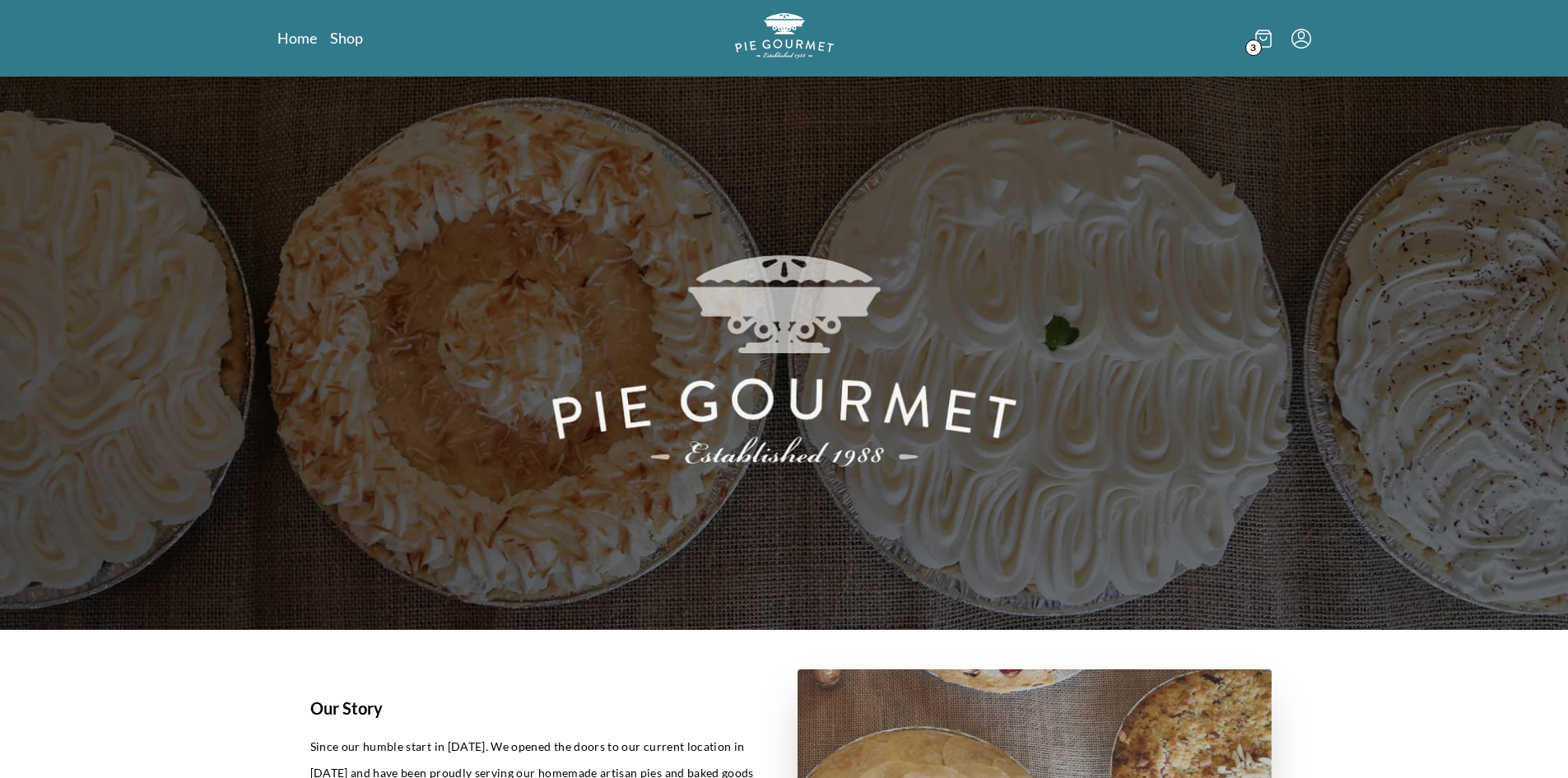
click at [1258, 43] on span "3" at bounding box center [1253, 48] width 16 height 16
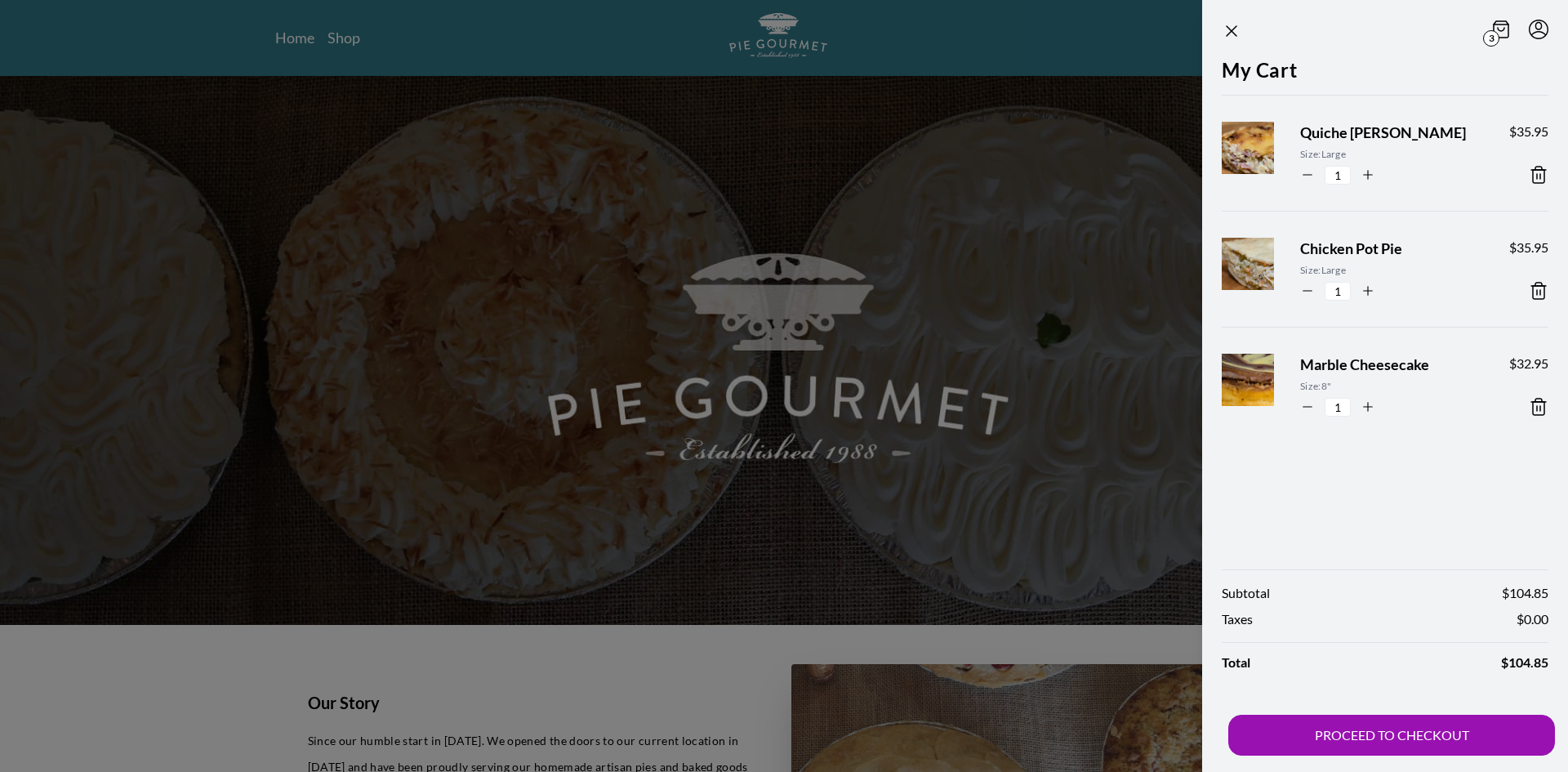
click at [1372, 177] on icon "button" at bounding box center [1368, 175] width 15 height 15
type input "2"
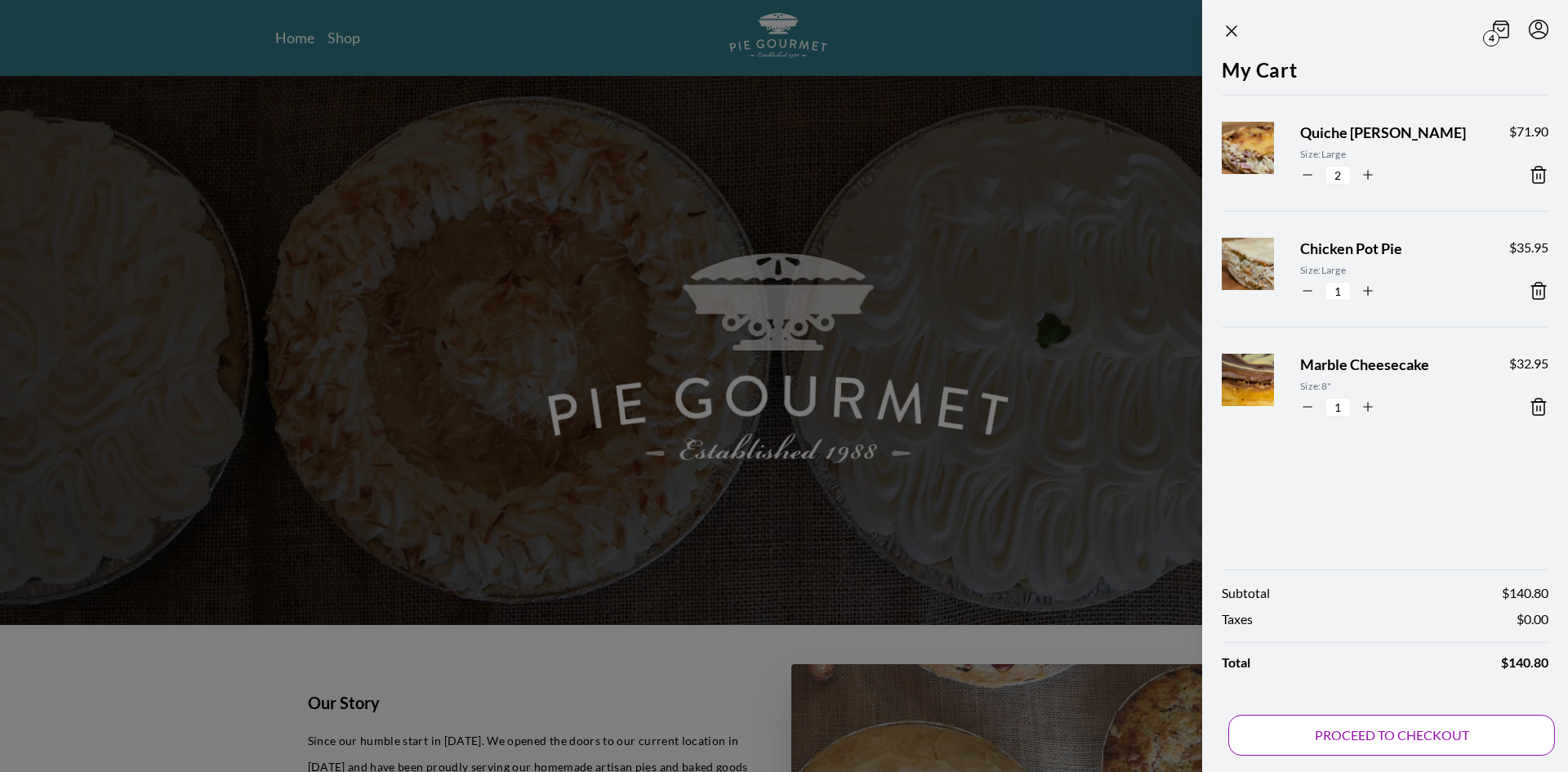
click at [1380, 737] on button "PROCEED TO CHECKOUT" at bounding box center [1392, 736] width 326 height 41
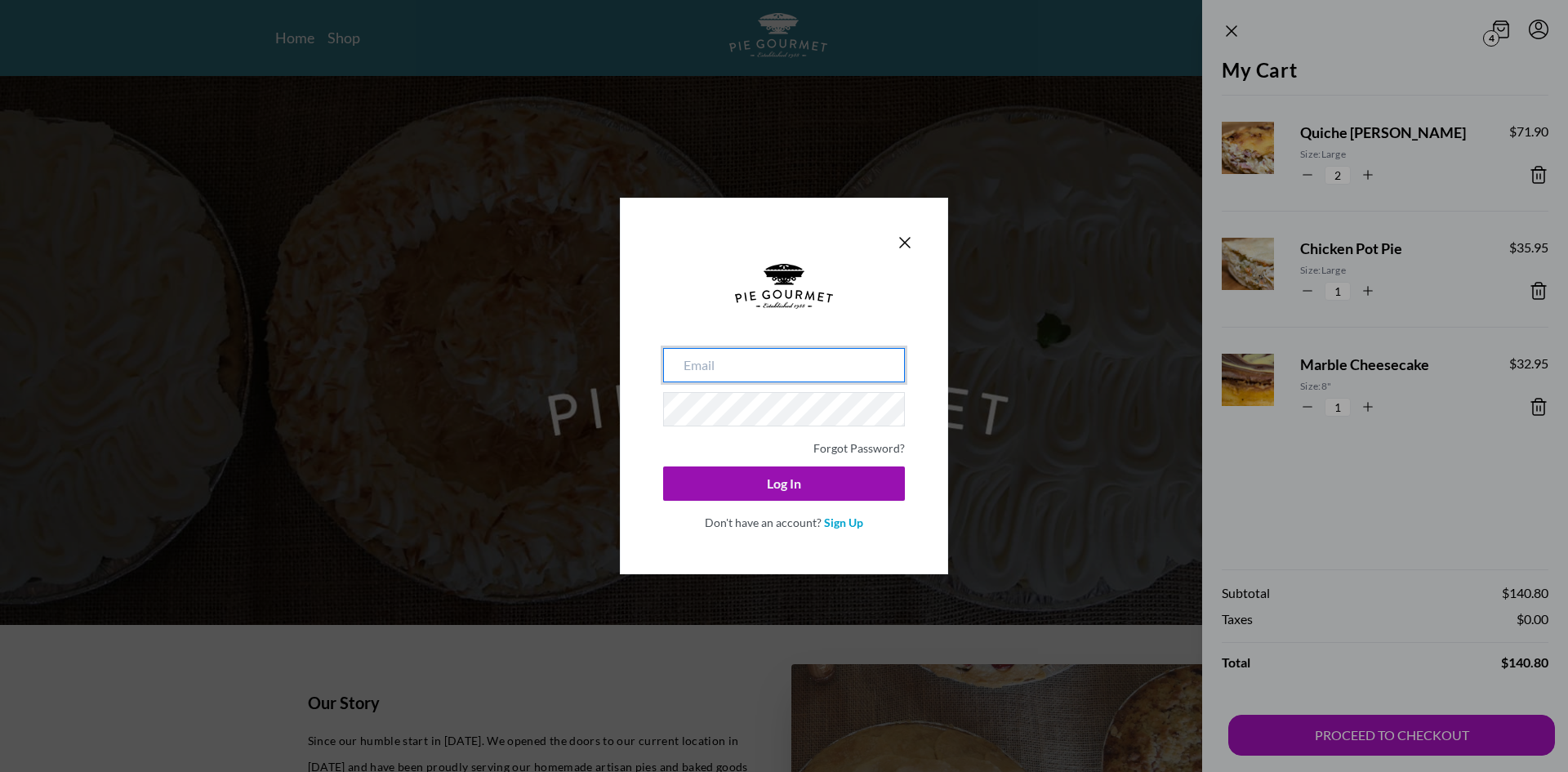
click at [785, 365] on input "email" at bounding box center [784, 365] width 241 height 34
click at [835, 521] on link "Sign Up" at bounding box center [844, 523] width 40 height 14
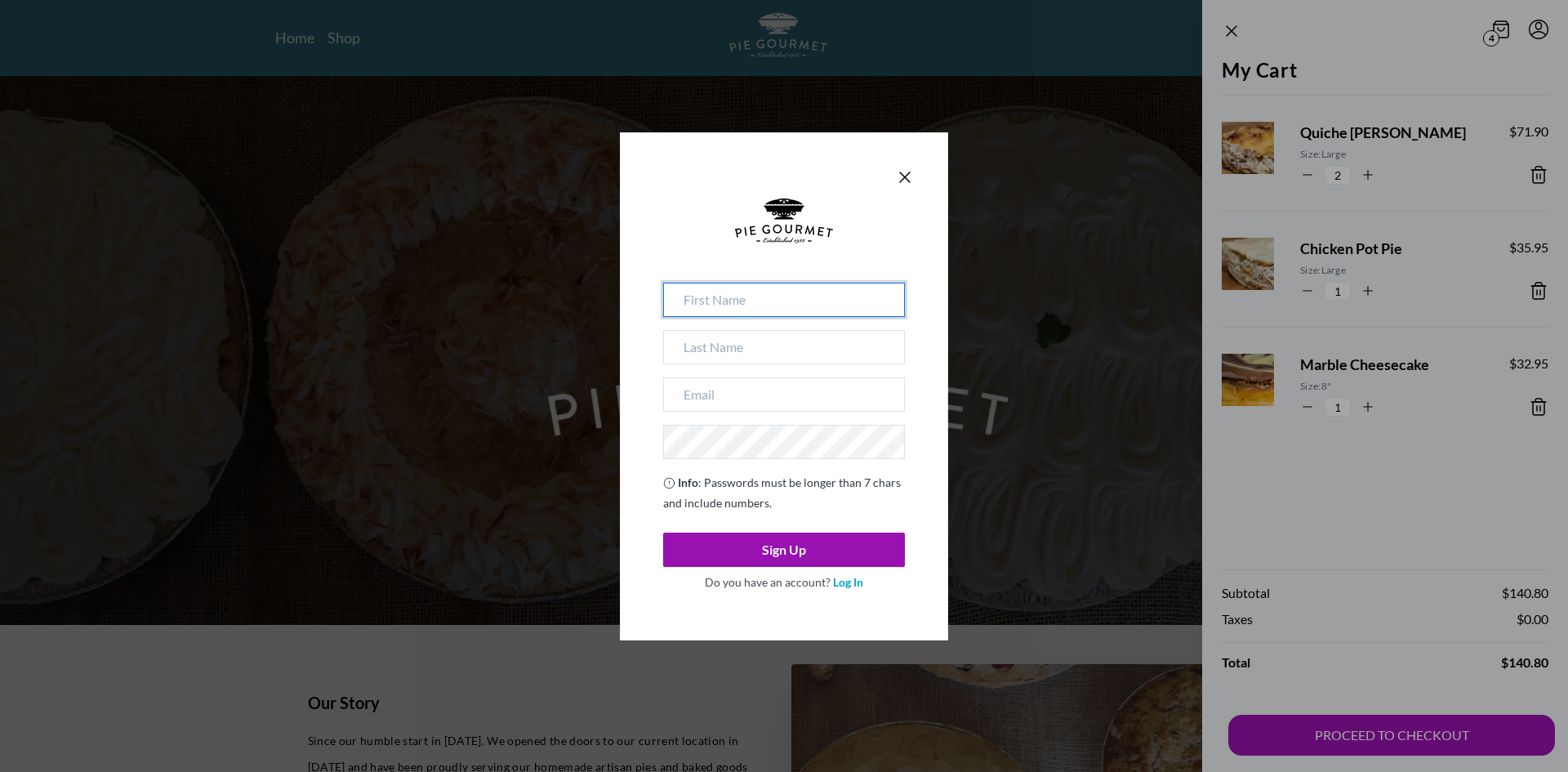
click at [709, 297] on input at bounding box center [784, 300] width 241 height 34
type input "[PERSON_NAME]"
type input "Darlington"
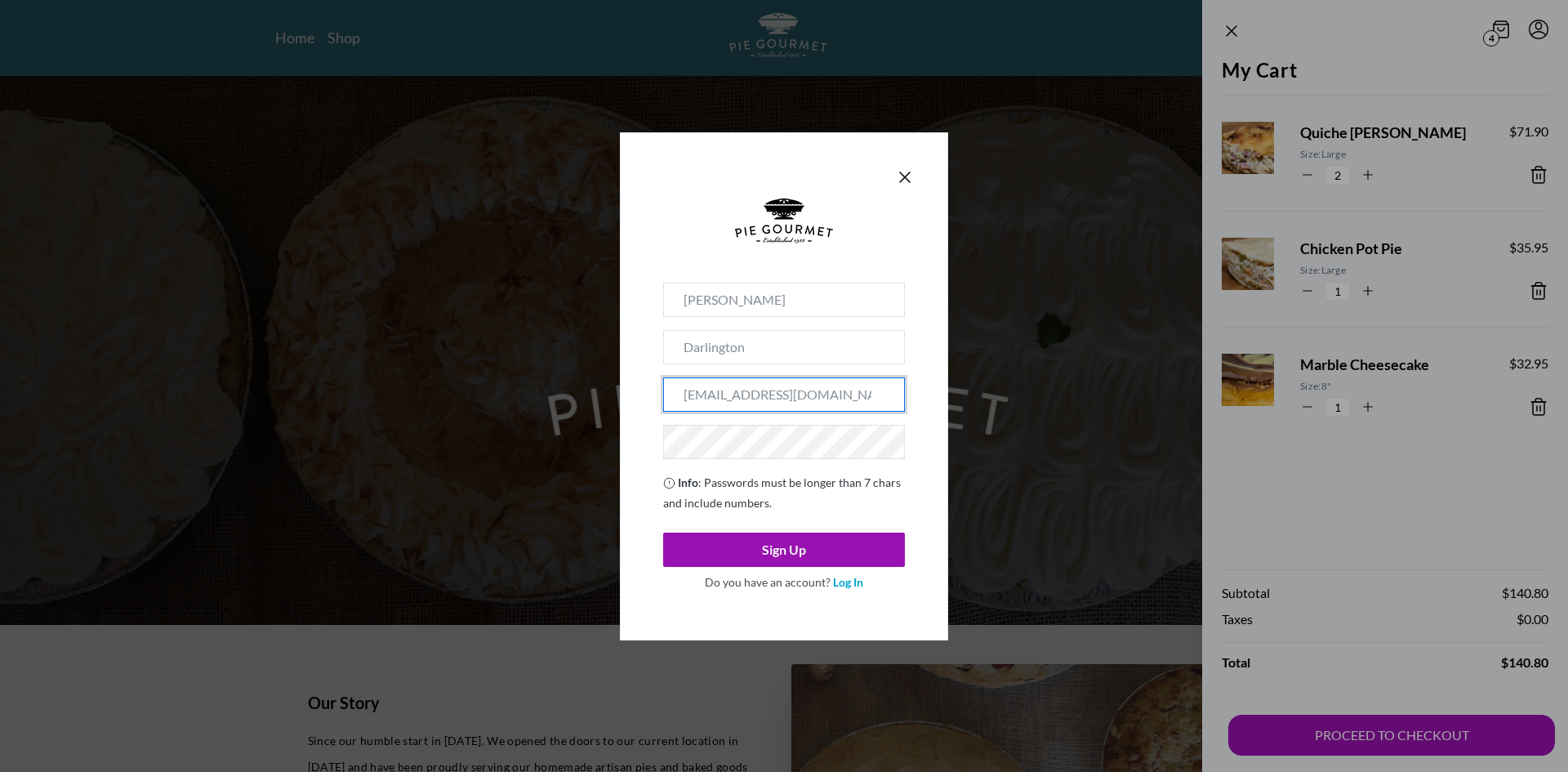
type input "[EMAIL_ADDRESS][DOMAIN_NAME]"
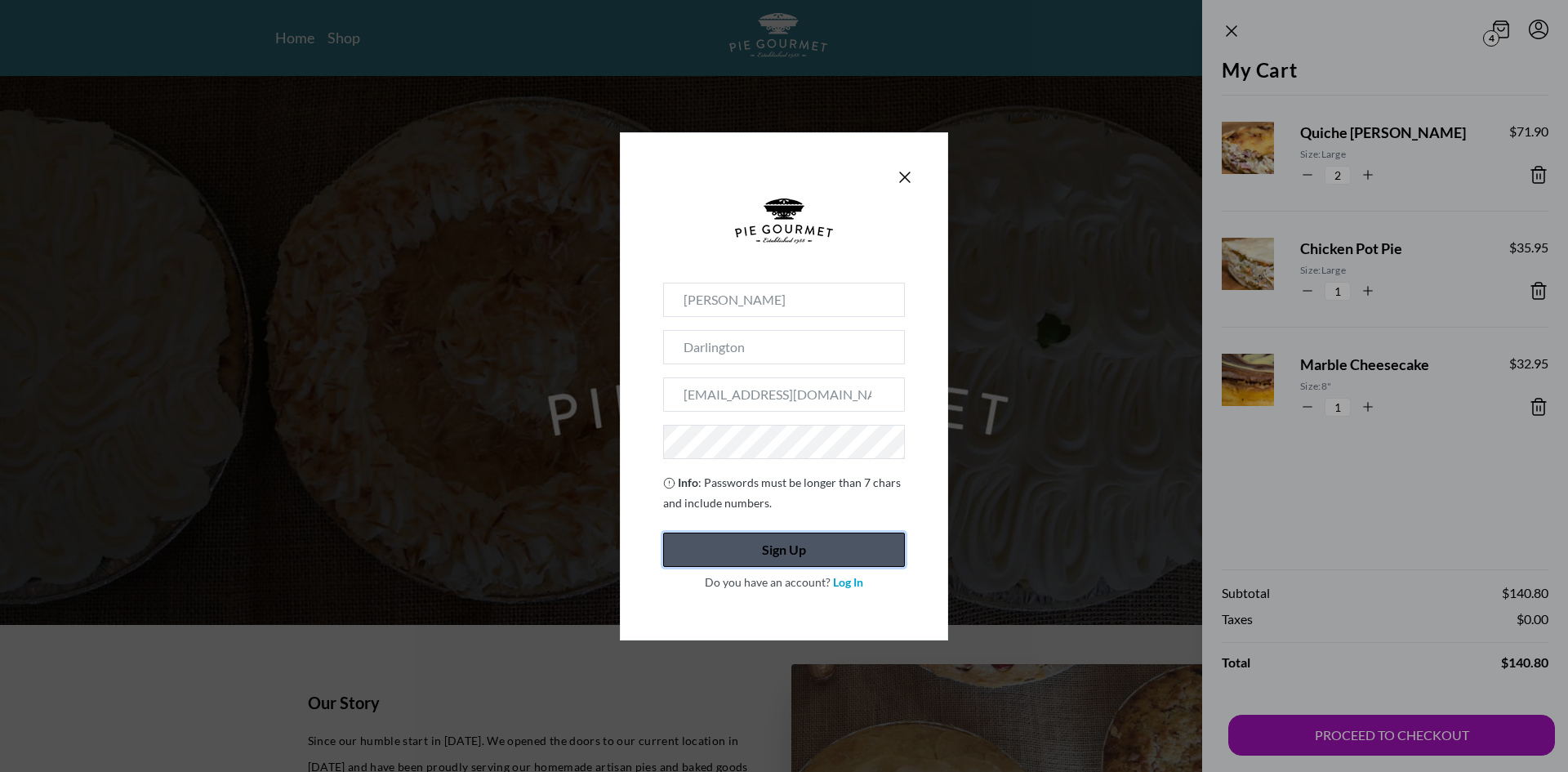
click at [772, 548] on button "Sign Up" at bounding box center [784, 550] width 241 height 34
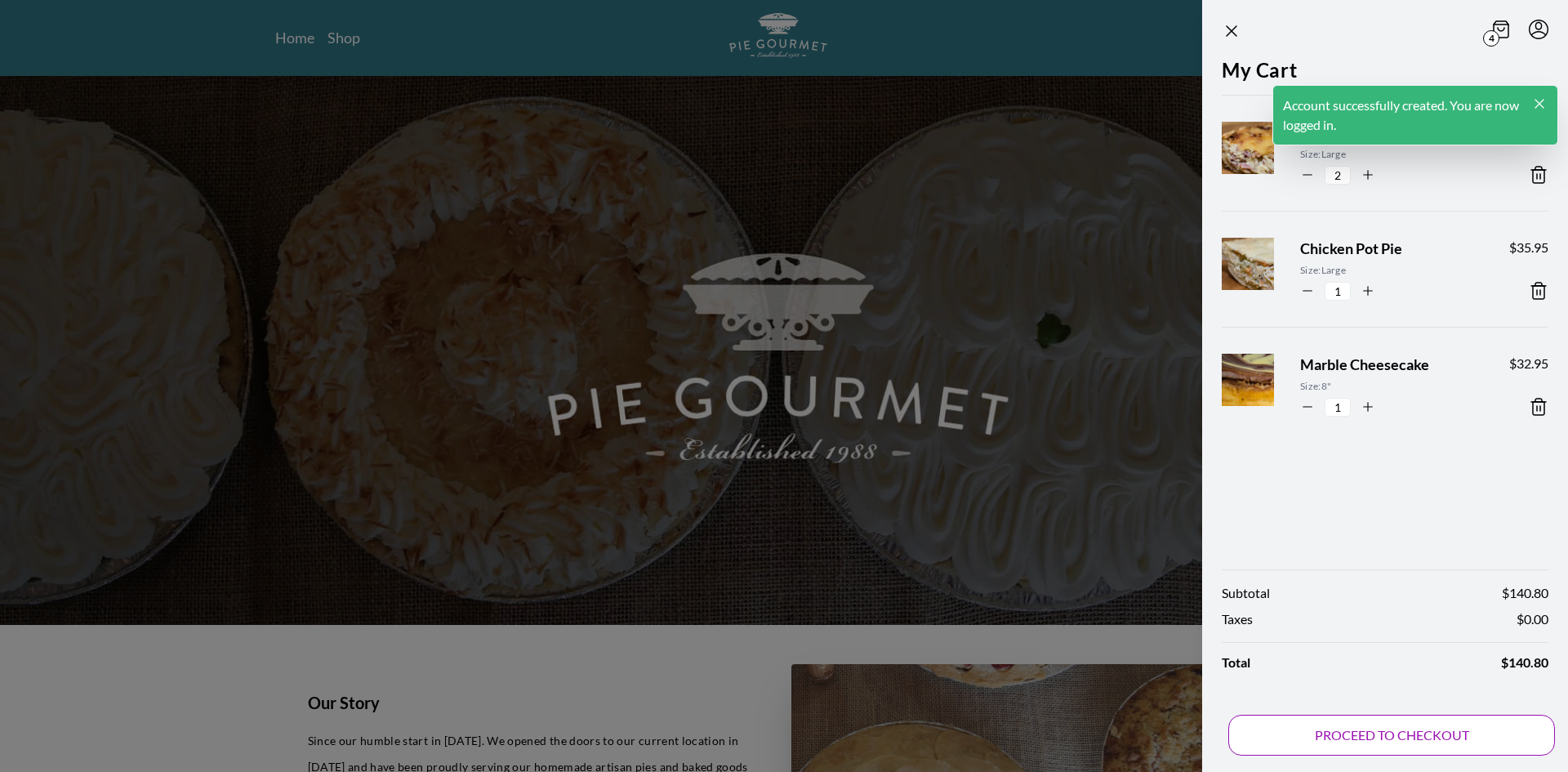
click at [1358, 727] on button "PROCEED TO CHECKOUT" at bounding box center [1392, 736] width 326 height 41
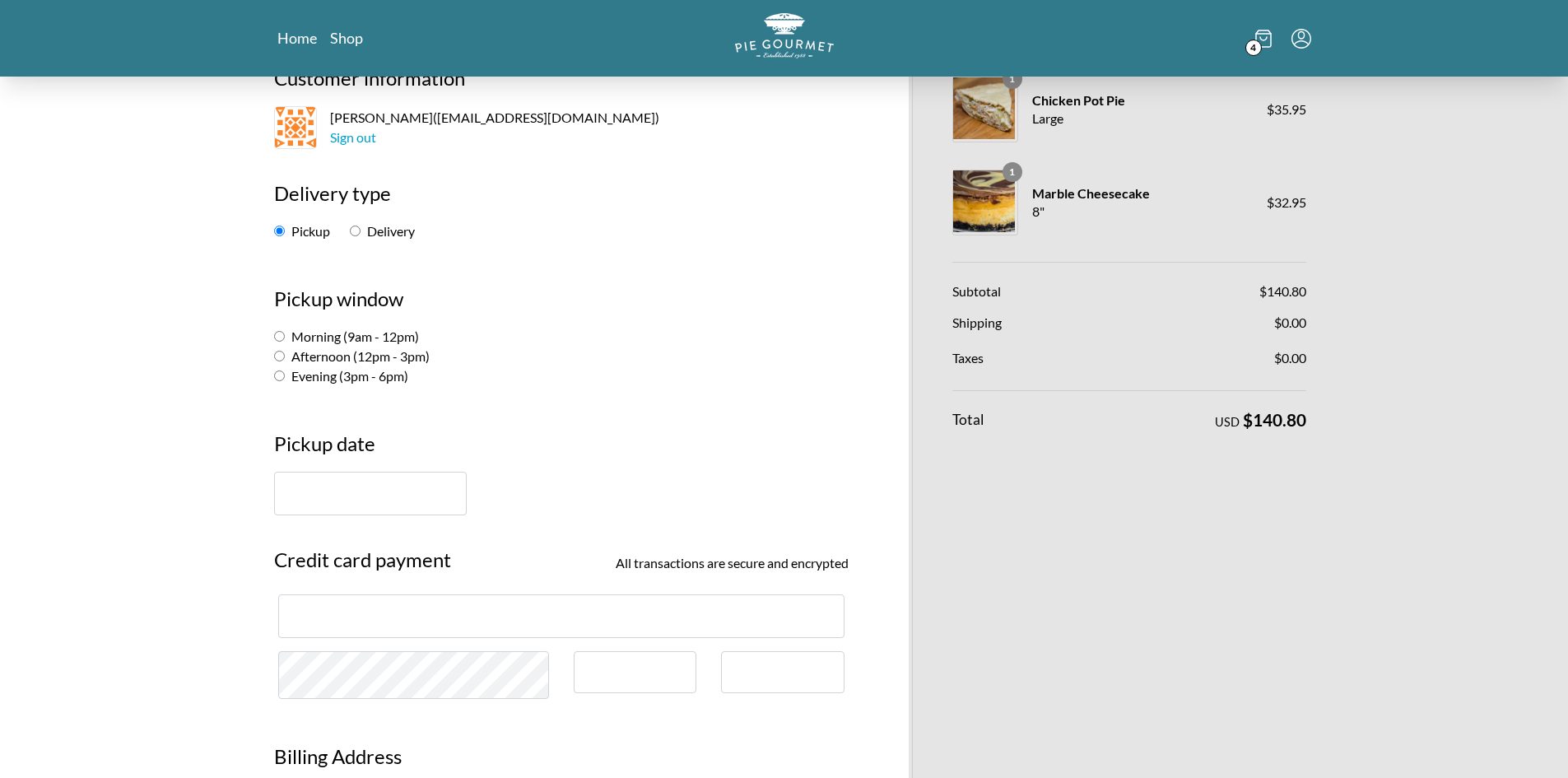
scroll to position [128, 0]
click at [281, 334] on input "Morning (9am - 12pm)" at bounding box center [280, 334] width 10 height 10
radio input "true"
click at [418, 509] on input "text" at bounding box center [371, 492] width 192 height 43
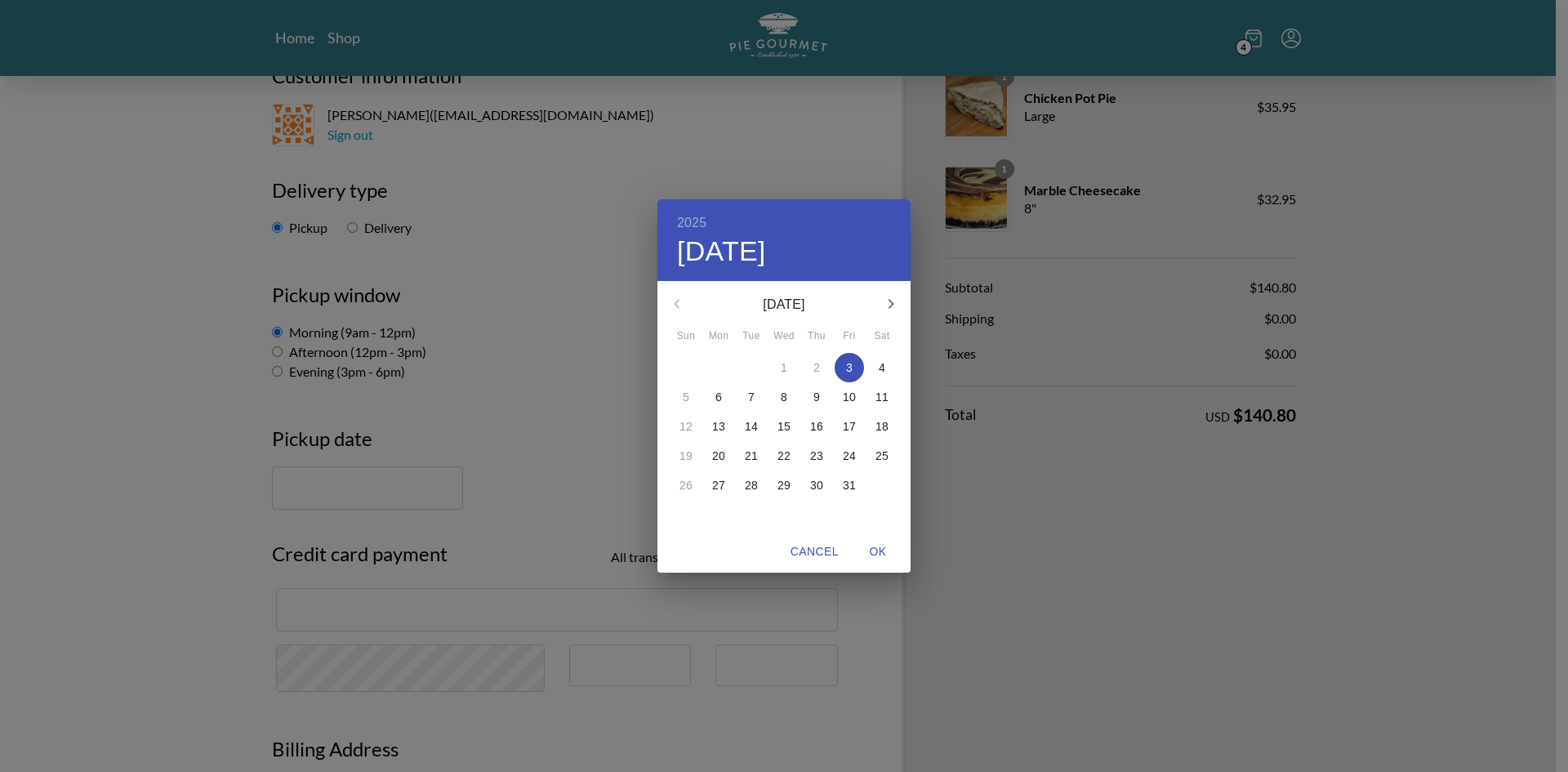
click at [883, 362] on p "4" at bounding box center [882, 367] width 7 height 16
click at [876, 555] on span "OK" at bounding box center [878, 552] width 40 height 21
type input "[DATE]"
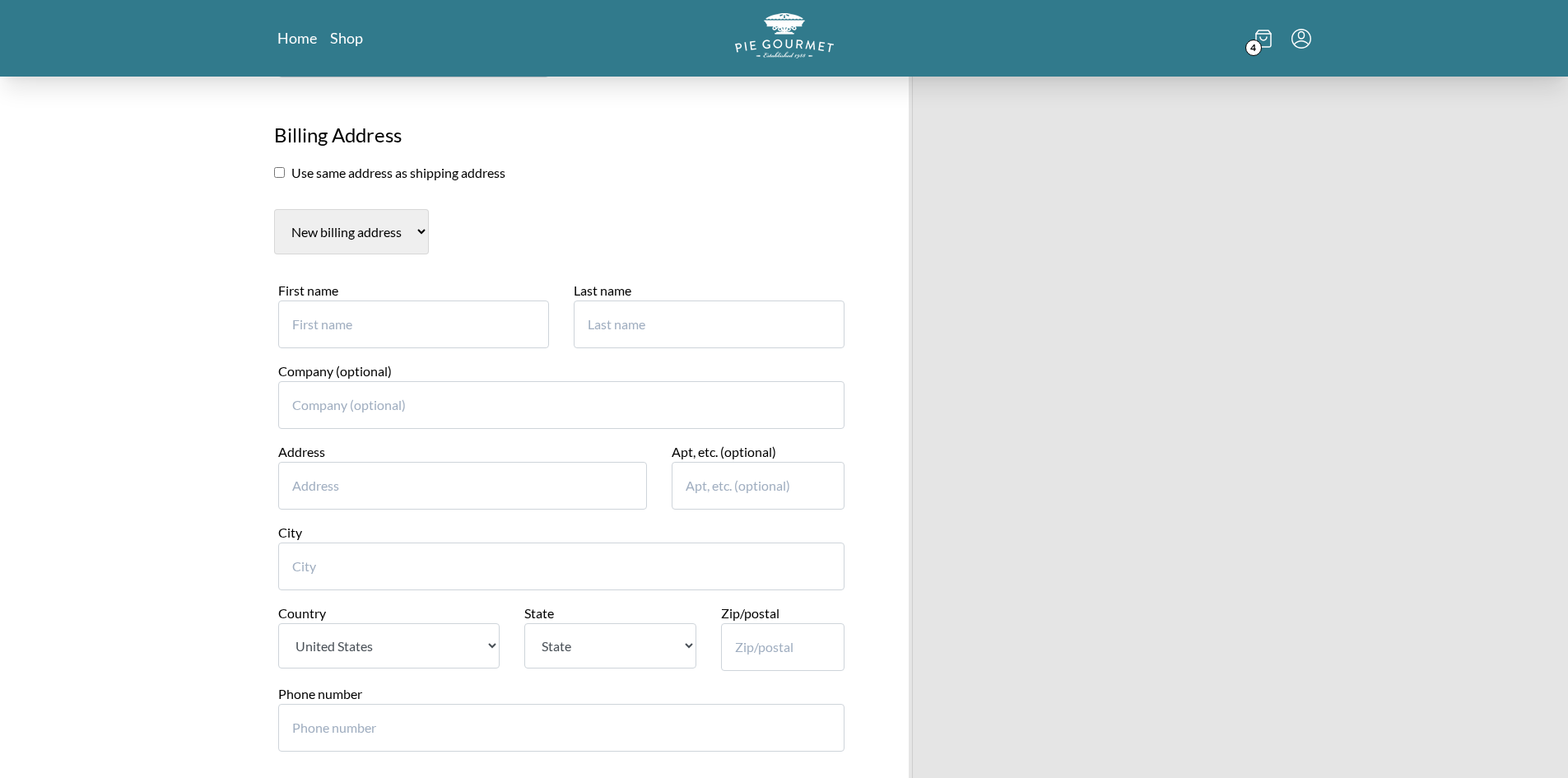
scroll to position [749, 0]
click at [360, 293] on div "First name" at bounding box center [413, 314] width 271 height 68
click at [365, 314] on input "First name" at bounding box center [413, 323] width 271 height 48
type input "[PERSON_NAME]"
type input "Darlington"
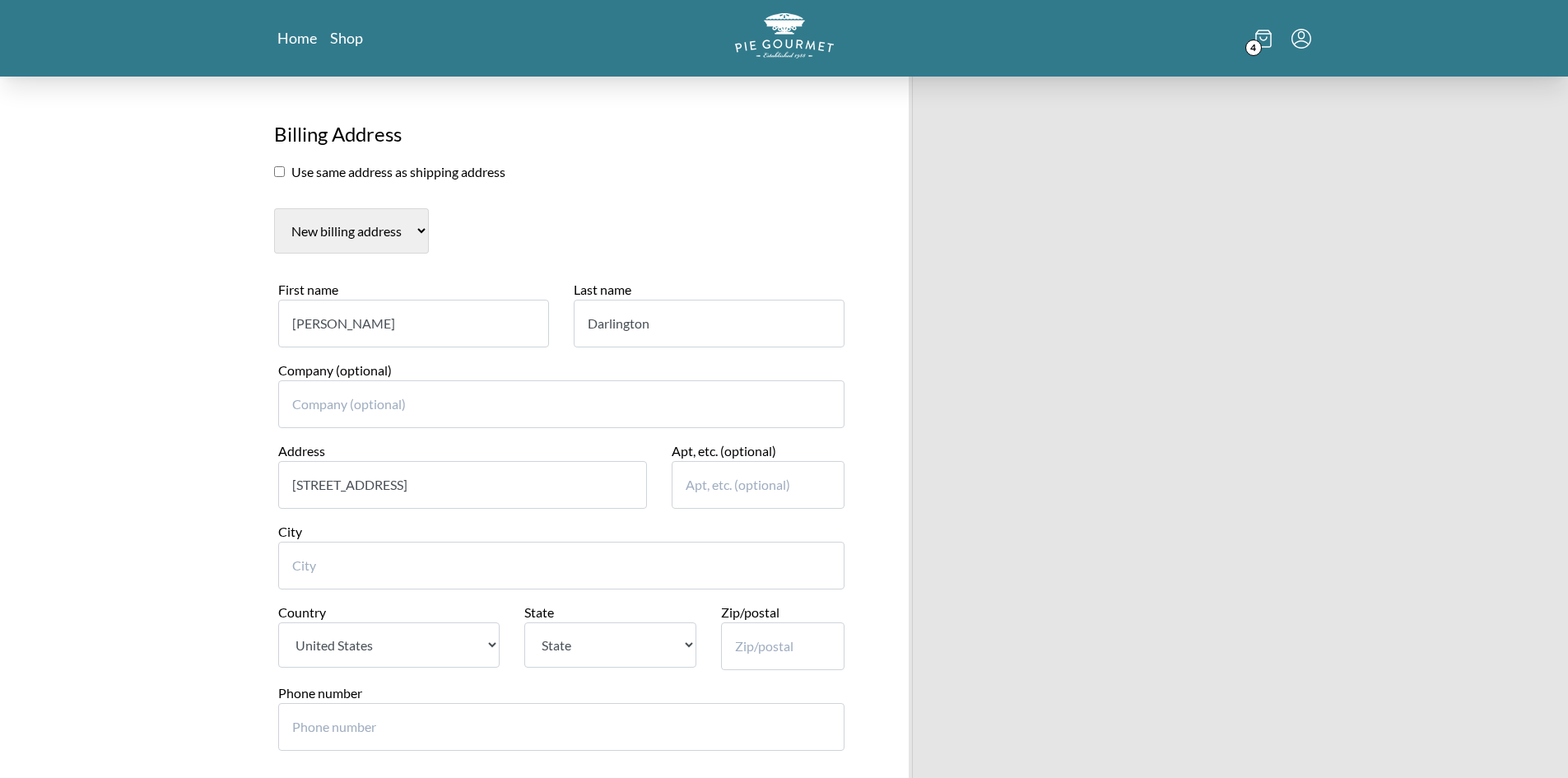
type input "[STREET_ADDRESS]"
type input "Reston"
select select "VA"
type input "20194"
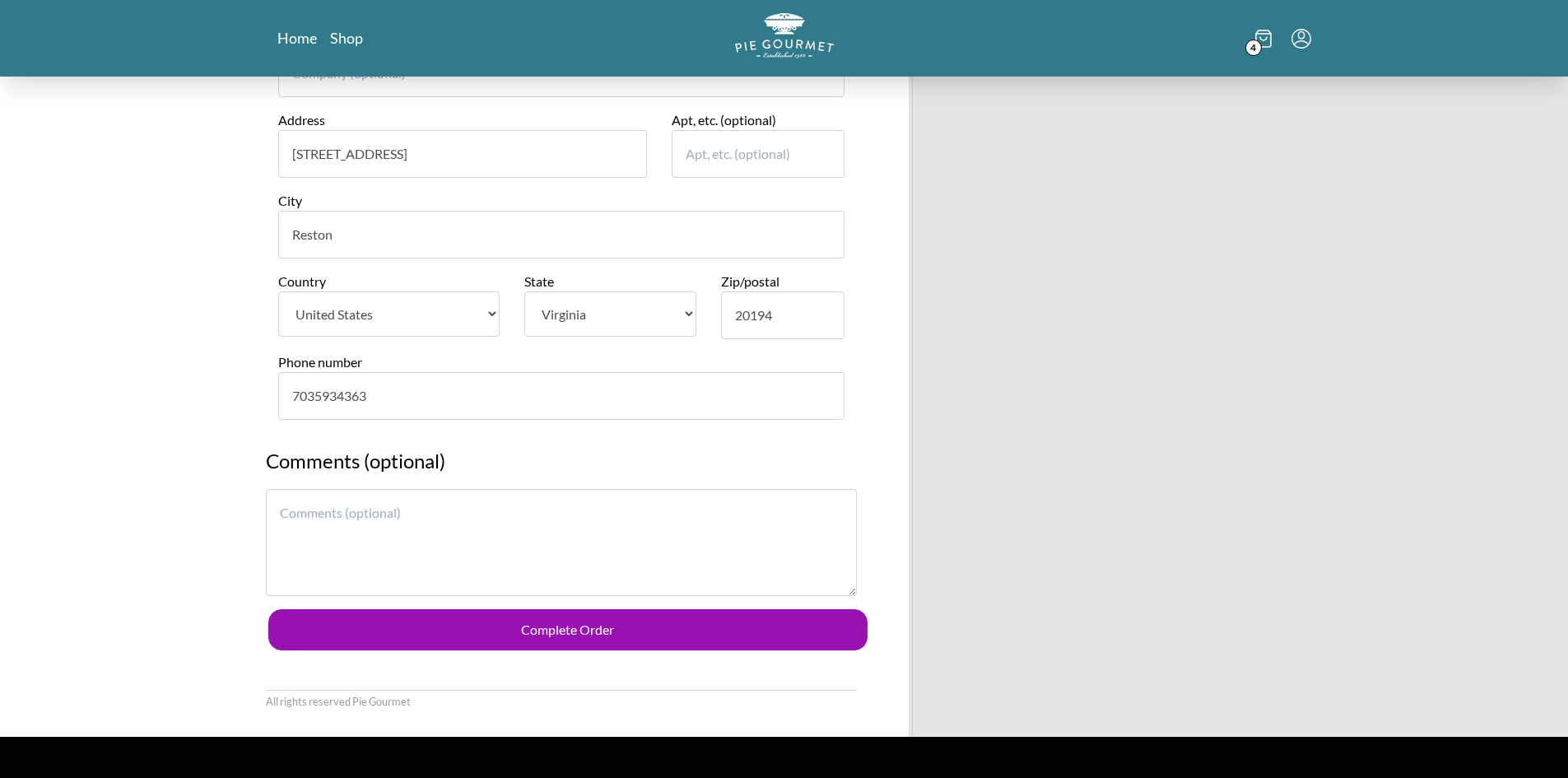
type input "7035934363"
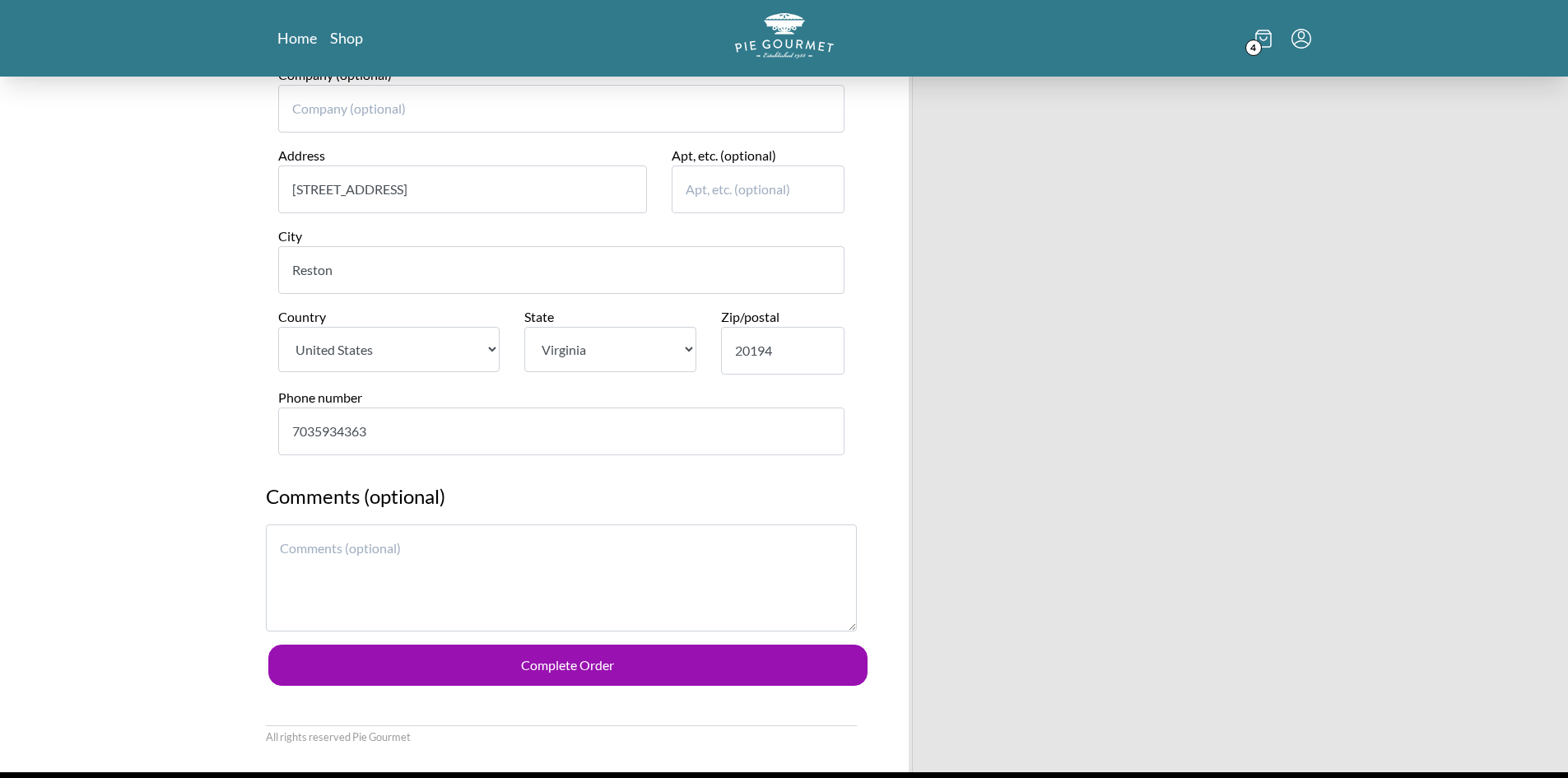
scroll to position [1085, 0]
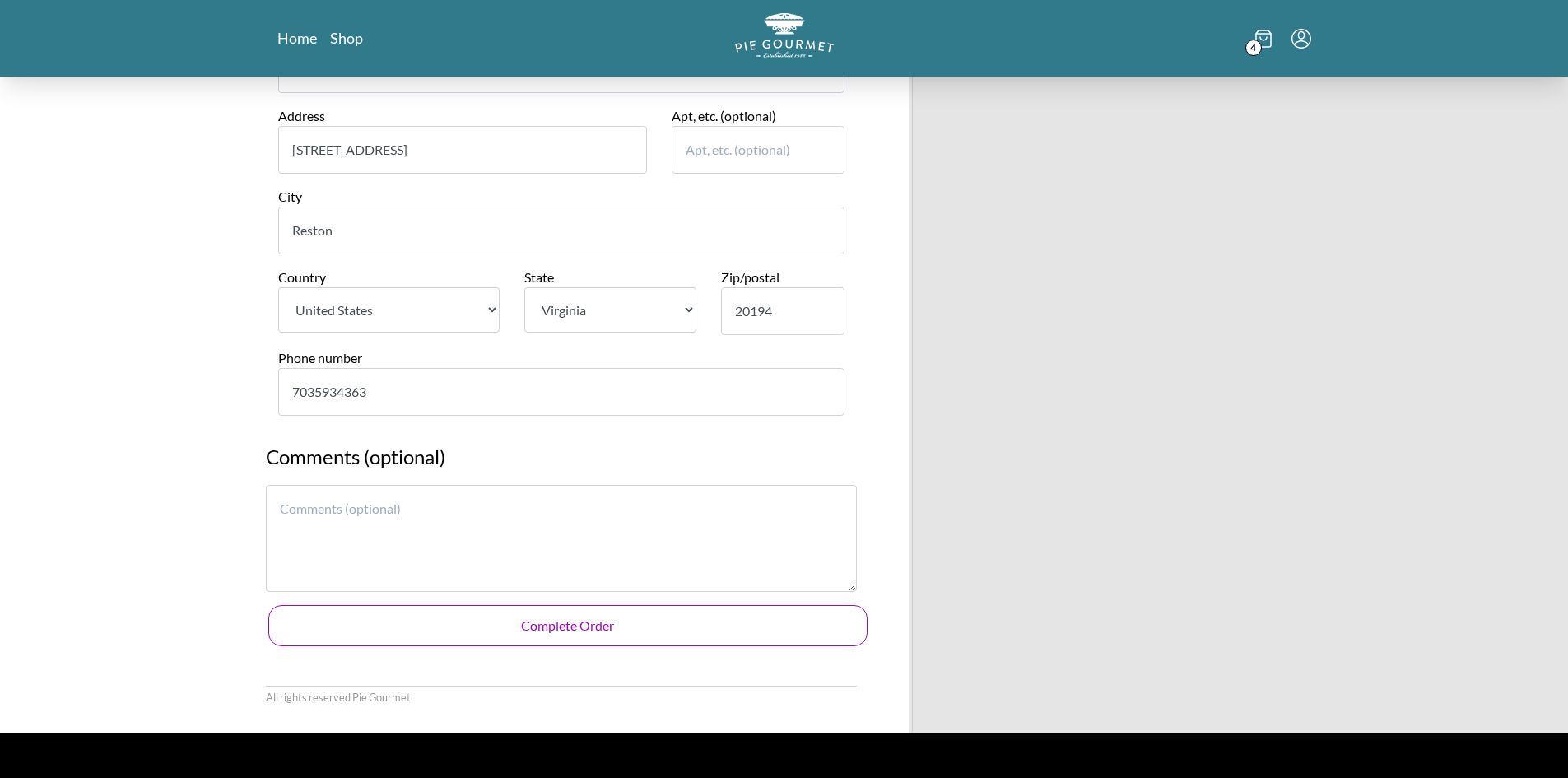
click at [528, 625] on button "Complete Order" at bounding box center [568, 626] width 599 height 42
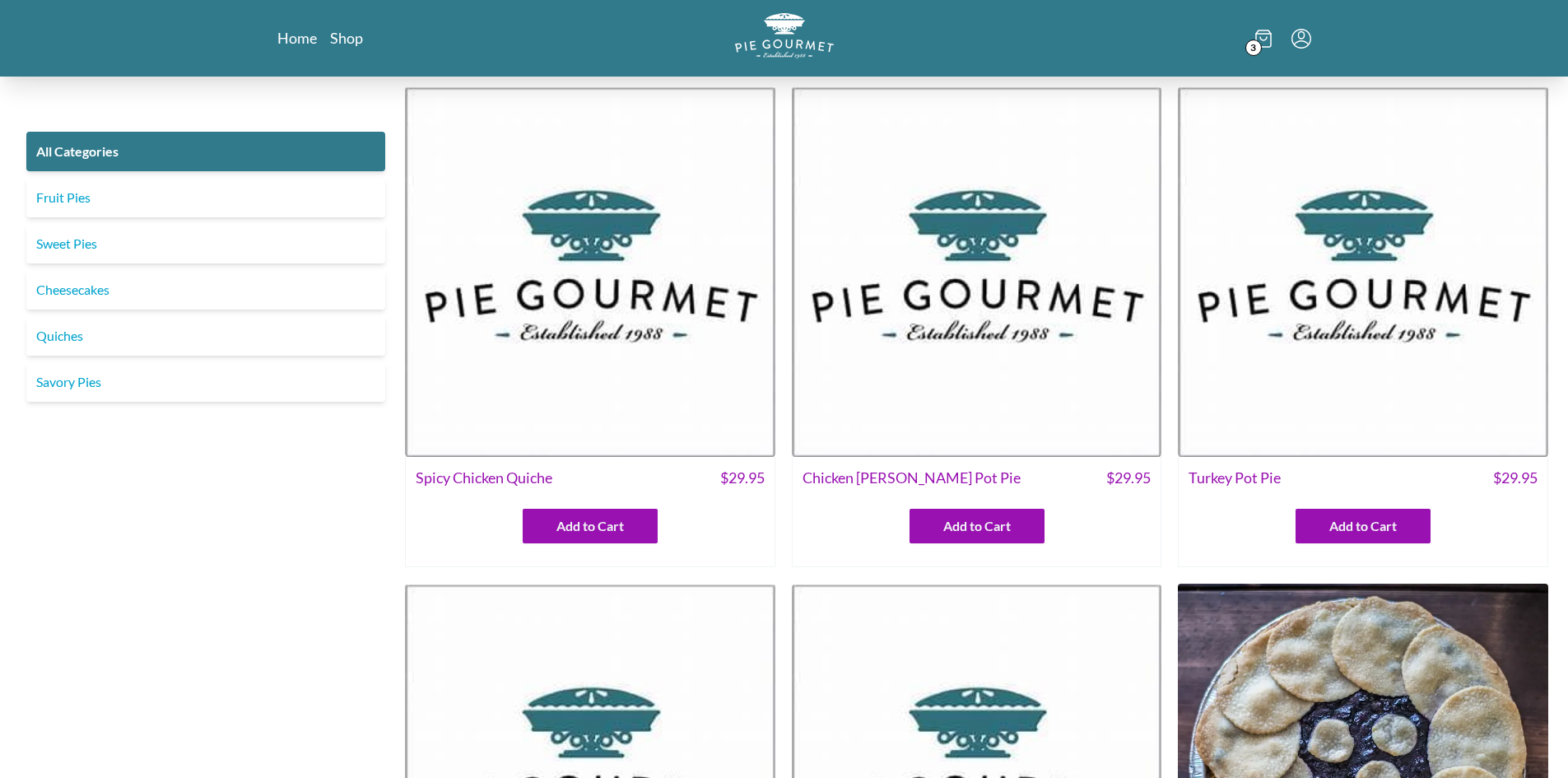
click at [1267, 40] on icon at bounding box center [1263, 38] width 16 height 18
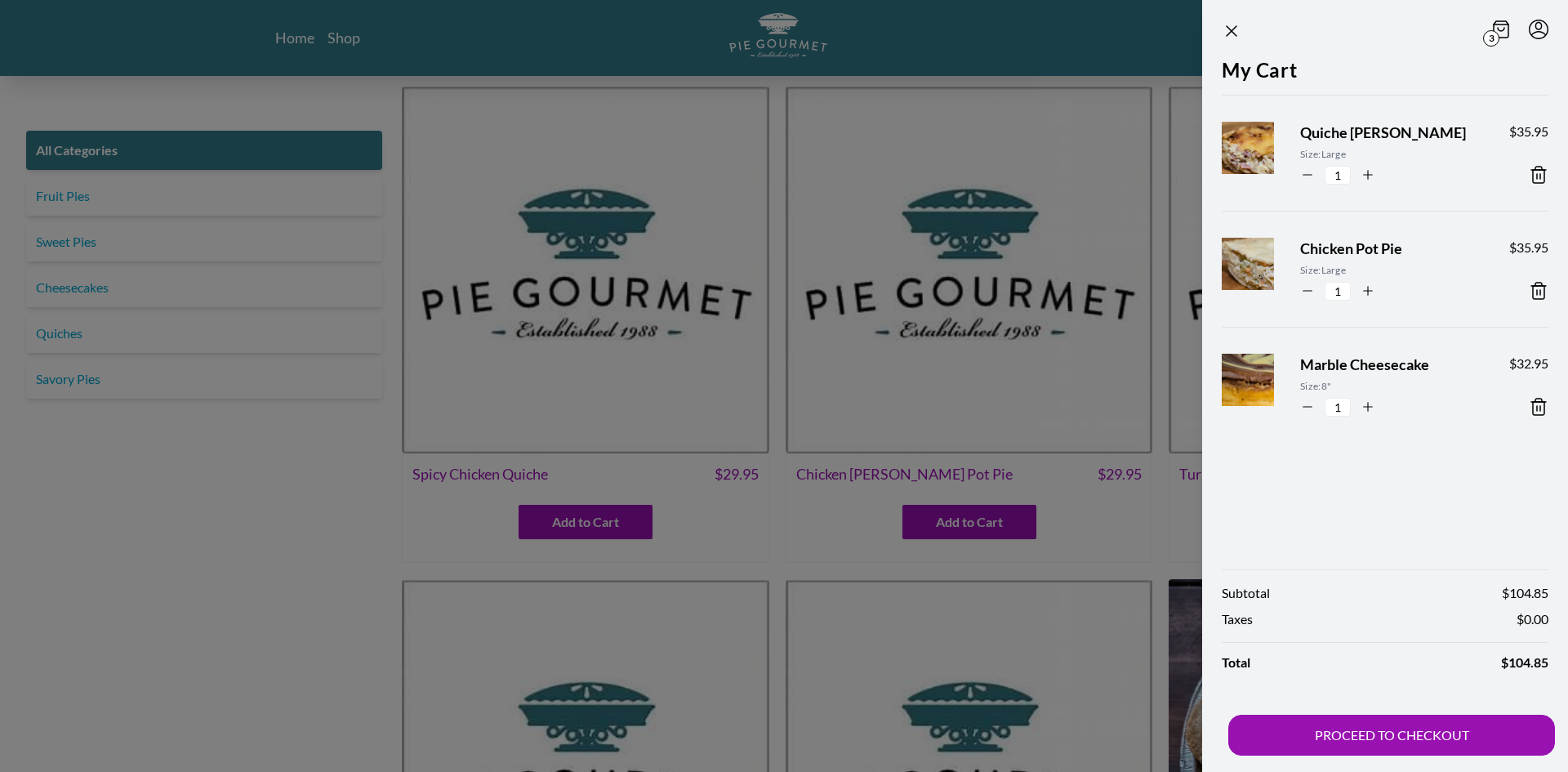
click at [227, 554] on div at bounding box center [784, 386] width 1568 height 772
